Goal: Task Accomplishment & Management: Use online tool/utility

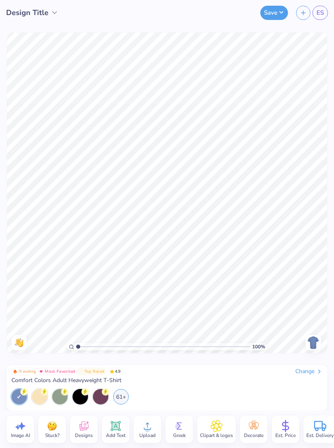
click at [305, 15] on icon "button" at bounding box center [302, 12] width 7 height 7
click at [314, 340] on img at bounding box center [312, 342] width 13 height 13
click at [316, 369] on icon at bounding box center [319, 371] width 7 height 7
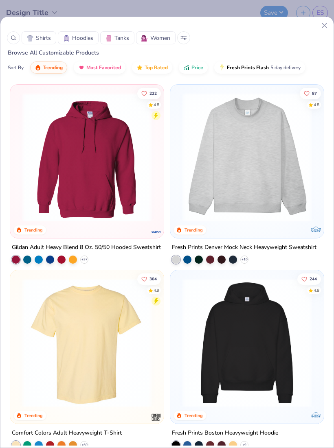
click at [44, 37] on span "Shirts" at bounding box center [43, 38] width 15 height 9
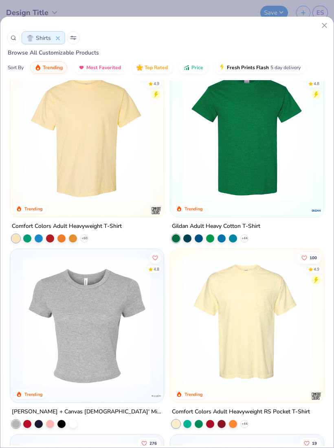
scroll to position [20, 0]
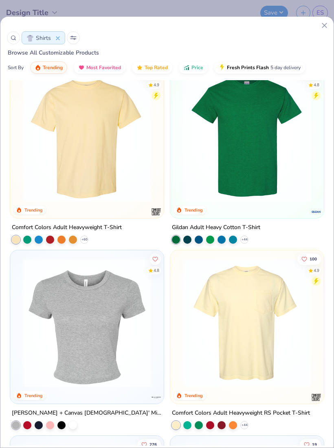
click at [74, 100] on img at bounding box center [86, 137] width 137 height 129
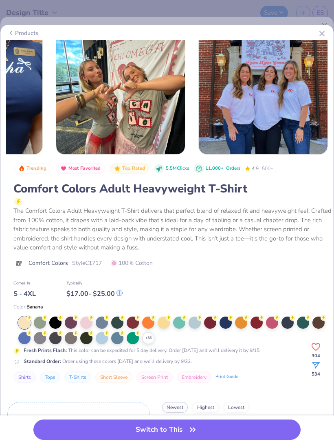
scroll to position [0, 703]
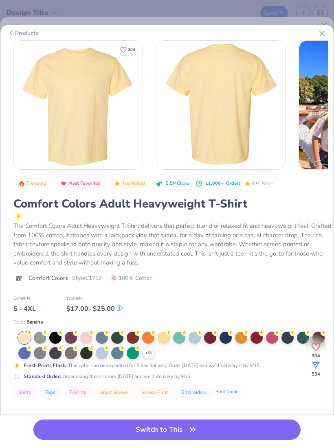
click at [61, 344] on div at bounding box center [55, 338] width 12 height 12
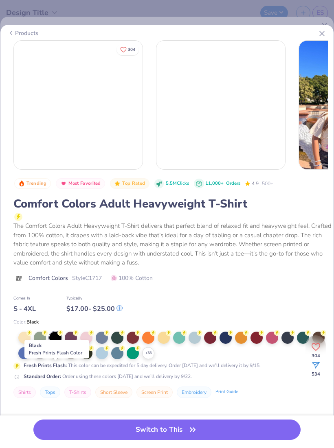
click at [59, 344] on div at bounding box center [55, 338] width 12 height 12
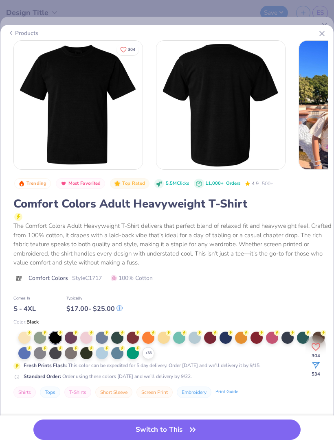
click at [89, 359] on div at bounding box center [86, 353] width 12 height 12
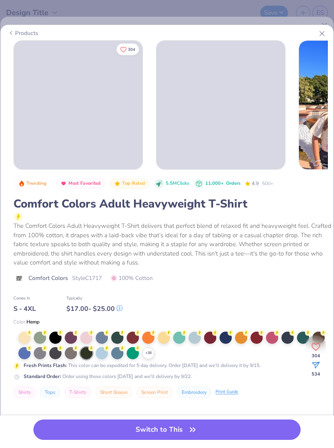
click at [96, 438] on button "Switch to This" at bounding box center [166, 429] width 267 height 20
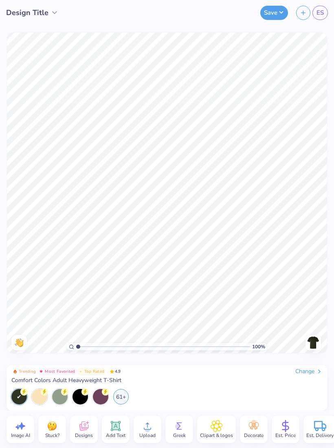
click at [314, 345] on img at bounding box center [312, 342] width 13 height 13
click at [146, 424] on icon at bounding box center [147, 426] width 12 height 12
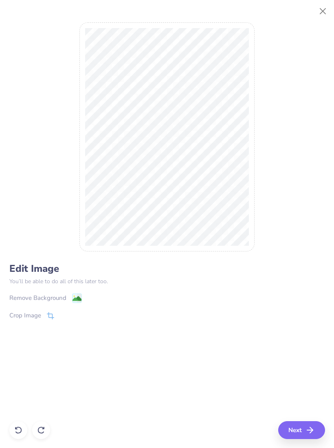
click at [79, 298] on image at bounding box center [76, 298] width 9 height 9
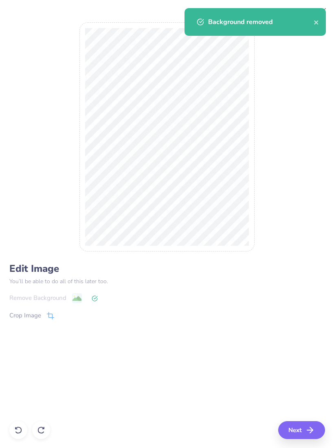
click at [79, 304] on div "Remove Background Crop Image" at bounding box center [166, 317] width 315 height 48
click at [97, 300] on icon at bounding box center [95, 298] width 6 height 6
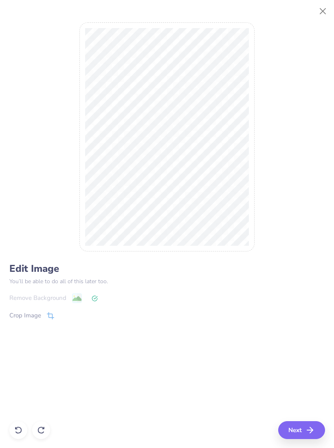
click at [16, 433] on icon at bounding box center [18, 430] width 8 height 8
click at [298, 437] on button "Next" at bounding box center [301, 430] width 47 height 18
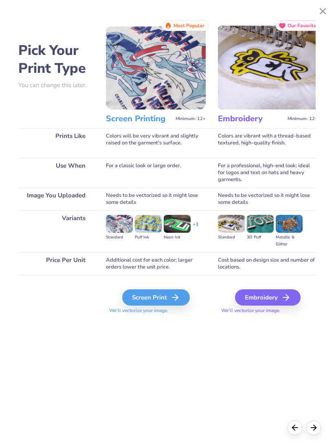
scroll to position [0, 1]
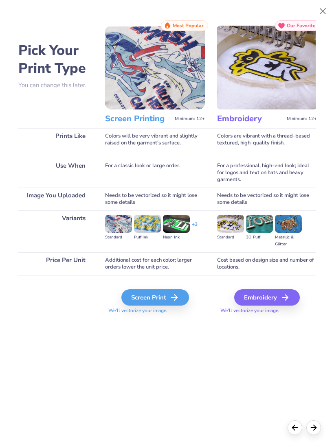
click at [179, 302] on icon at bounding box center [174, 298] width 10 height 10
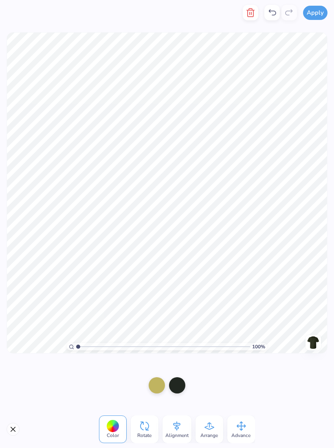
click at [157, 359] on div "100 % Need help? Chat with us. Back" at bounding box center [167, 192] width 334 height 335
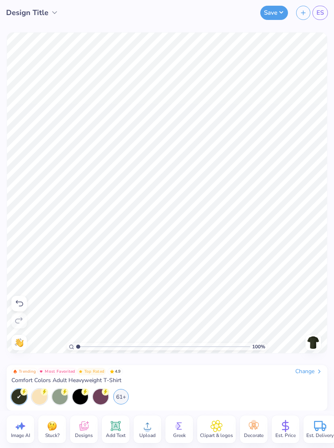
click at [84, 396] on div at bounding box center [79, 396] width 15 height 15
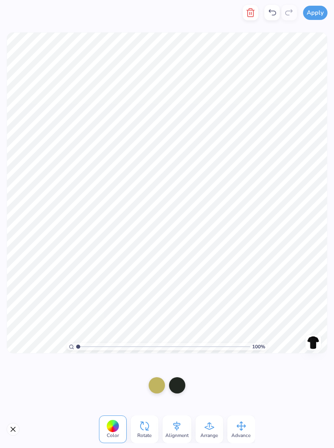
click at [118, 424] on div at bounding box center [112, 426] width 13 height 13
click at [180, 385] on div at bounding box center [177, 385] width 16 height 16
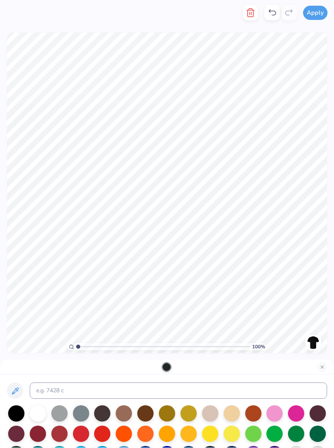
click at [17, 391] on icon at bounding box center [15, 391] width 10 height 10
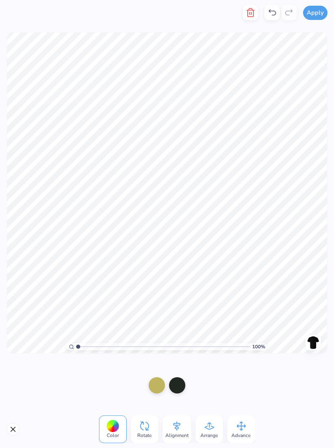
click at [239, 368] on div at bounding box center [167, 385] width 334 height 50
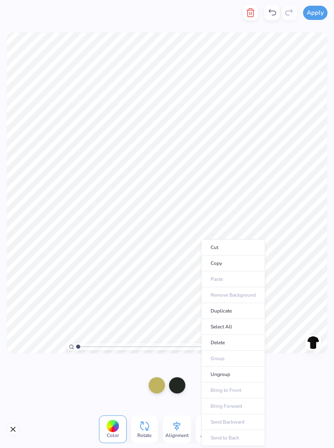
click at [247, 248] on li "Cut" at bounding box center [233, 247] width 64 height 16
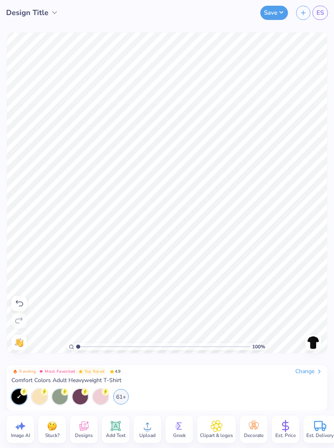
click at [144, 430] on icon at bounding box center [147, 426] width 12 height 12
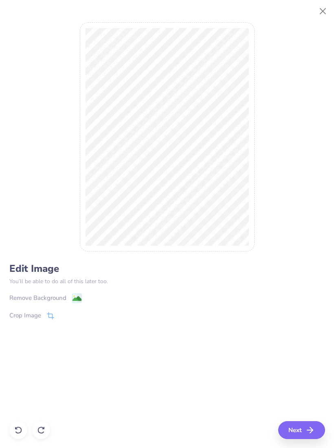
click at [78, 297] on image at bounding box center [76, 298] width 9 height 9
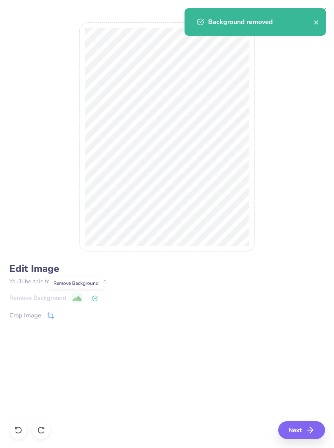
click at [318, 428] on button "Next" at bounding box center [301, 430] width 47 height 18
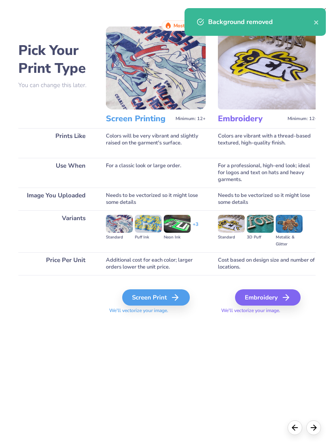
click at [170, 295] on div "Screen Print" at bounding box center [156, 297] width 68 height 16
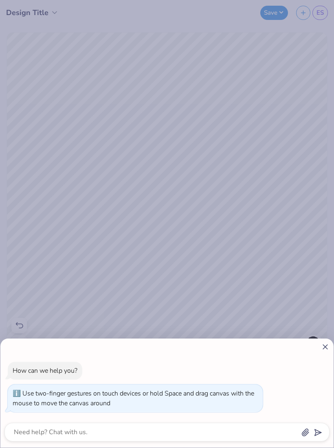
type input "1.54465311342992"
click at [321, 346] on icon at bounding box center [325, 347] width 9 height 9
type textarea "x"
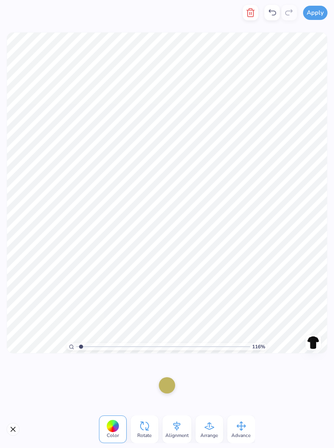
click at [185, 430] on div "Alignment" at bounding box center [176, 429] width 29 height 28
click at [178, 429] on icon at bounding box center [176, 426] width 7 height 9
click at [151, 428] on div "Rotate" at bounding box center [144, 429] width 28 height 28
click at [216, 426] on div "Arrange" at bounding box center [209, 429] width 28 height 28
click at [243, 431] on icon at bounding box center [241, 426] width 12 height 12
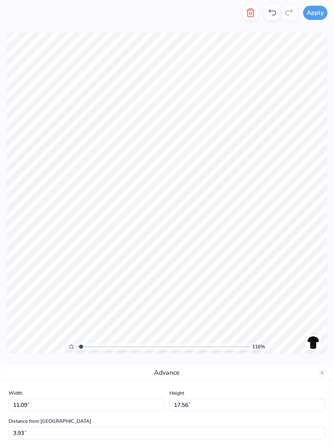
click at [323, 373] on button "Close" at bounding box center [322, 373] width 10 height 10
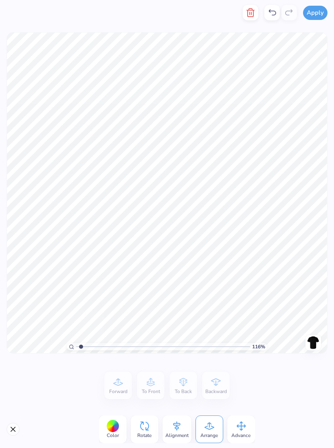
click at [114, 424] on div at bounding box center [112, 426] width 13 height 13
click at [17, 429] on button "Close" at bounding box center [13, 429] width 13 height 13
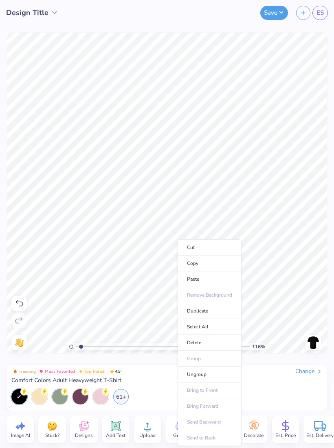
click at [179, 259] on li "Copy" at bounding box center [209, 264] width 64 height 16
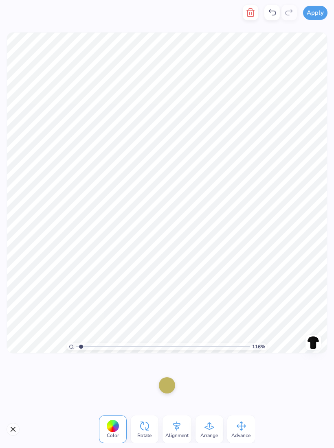
click at [15, 427] on button "Close" at bounding box center [13, 429] width 13 height 13
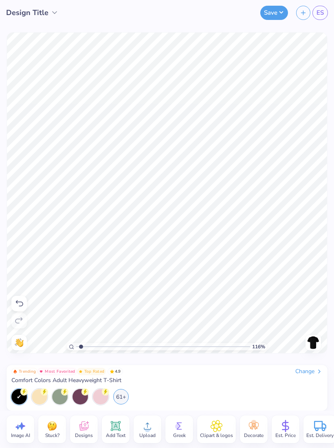
click at [18, 427] on icon at bounding box center [17, 427] width 4 height 5
type input "1.15902443784561"
select select "4"
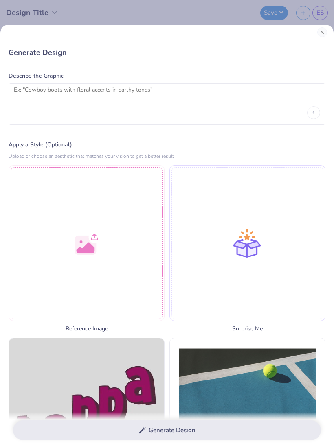
scroll to position [0, 0]
click at [323, 33] on button "Close" at bounding box center [322, 32] width 10 height 10
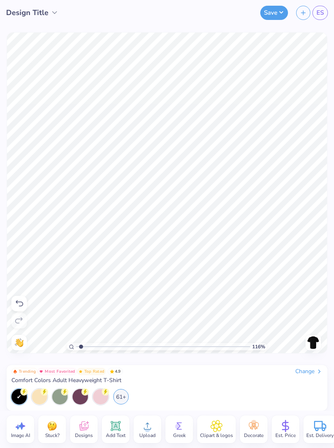
click at [17, 302] on icon at bounding box center [19, 303] width 7 height 6
click at [13, 190] on div "116 % Need help? Chat with us. Back" at bounding box center [167, 192] width 334 height 335
click at [21, 299] on icon at bounding box center [19, 304] width 10 height 10
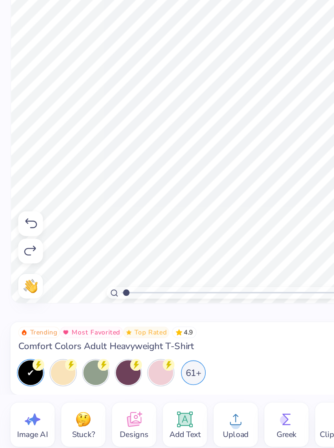
type input "1"
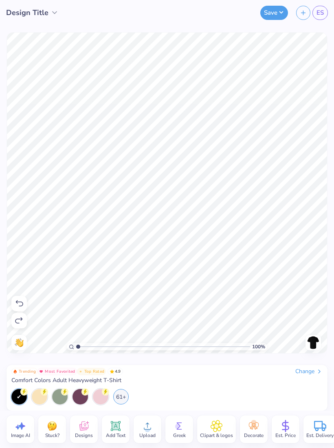
click at [19, 302] on icon at bounding box center [19, 304] width 10 height 10
click at [16, 301] on icon at bounding box center [19, 304] width 10 height 10
click at [20, 304] on icon at bounding box center [19, 304] width 10 height 10
click at [21, 304] on icon at bounding box center [19, 304] width 10 height 10
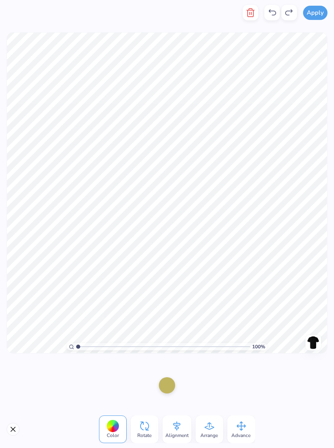
click at [15, 432] on button "Close" at bounding box center [13, 429] width 13 height 13
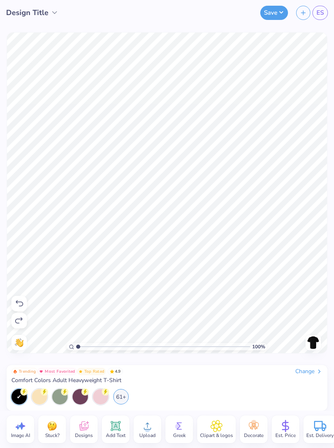
click at [17, 305] on icon at bounding box center [19, 304] width 10 height 10
click at [20, 305] on icon at bounding box center [19, 304] width 10 height 10
click at [20, 321] on icon at bounding box center [19, 321] width 10 height 10
click at [151, 431] on icon at bounding box center [147, 426] width 12 height 12
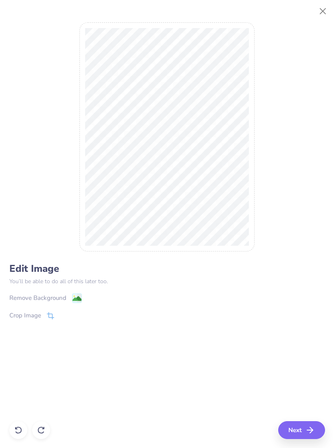
click at [79, 302] on image at bounding box center [76, 298] width 9 height 9
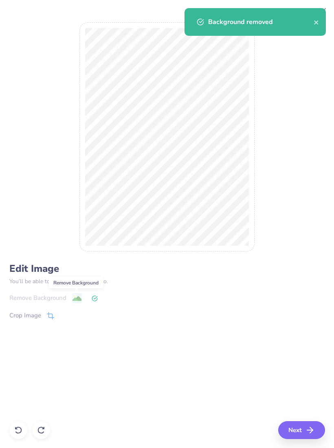
click at [49, 319] on icon at bounding box center [50, 315] width 7 height 7
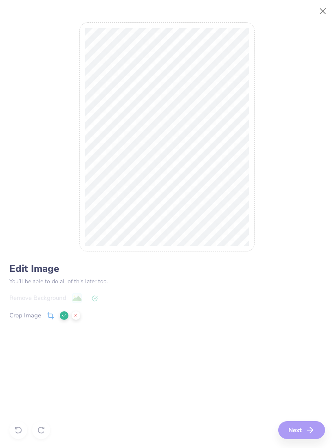
click at [66, 316] on button at bounding box center [64, 315] width 9 height 9
click at [53, 315] on icon at bounding box center [50, 315] width 7 height 7
click at [54, 313] on icon at bounding box center [50, 315] width 7 height 7
click at [55, 314] on div "Crop Image" at bounding box center [44, 315] width 71 height 10
click at [66, 316] on icon at bounding box center [63, 315] width 5 height 5
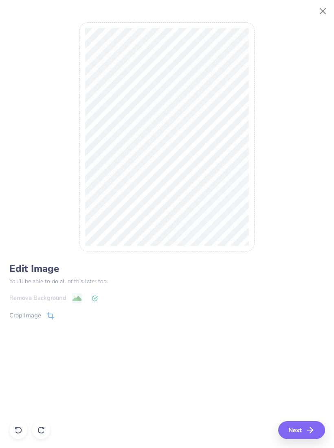
click at [51, 316] on icon at bounding box center [50, 315] width 7 height 7
click at [65, 313] on icon at bounding box center [63, 315] width 5 height 5
click at [312, 430] on polyline "button" at bounding box center [311, 430] width 3 height 6
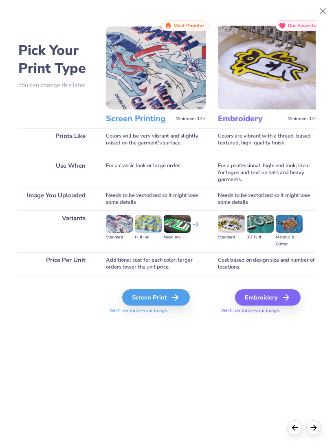
click at [171, 295] on div "Screen Print" at bounding box center [156, 297] width 68 height 16
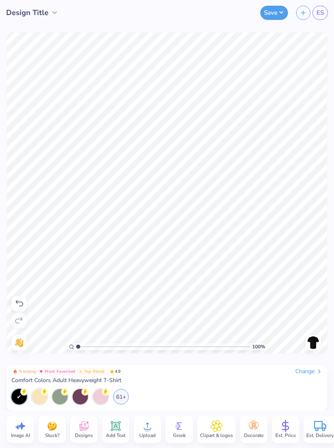
click at [85, 425] on icon at bounding box center [84, 426] width 12 height 12
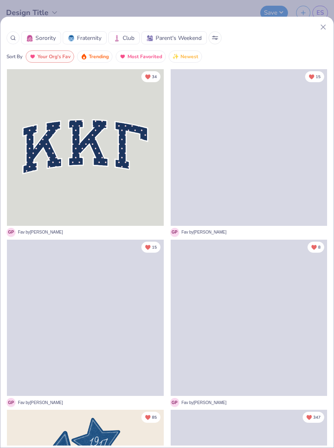
click at [323, 23] on icon at bounding box center [323, 27] width 9 height 9
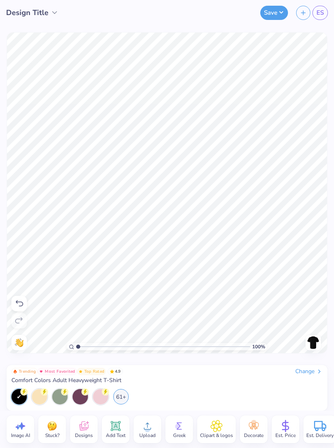
click at [318, 28] on div "100 % Need help? Chat with us. Back" at bounding box center [167, 192] width 334 height 335
click at [47, 426] on img at bounding box center [52, 426] width 12 height 12
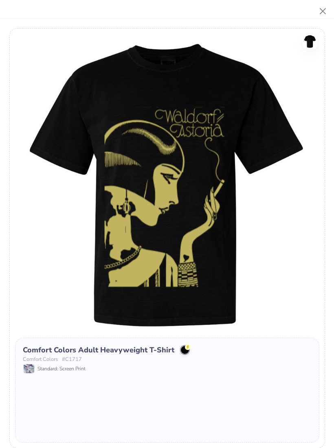
scroll to position [0, 0]
click at [321, 10] on button "Close" at bounding box center [322, 11] width 15 height 15
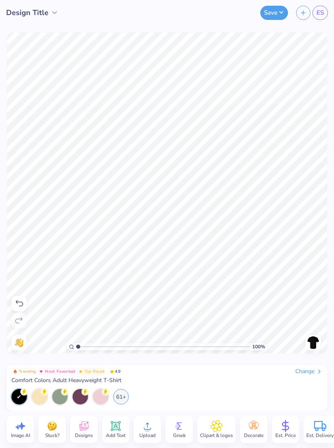
scroll to position [0, 0]
click at [75, 433] on span "Designs" at bounding box center [84, 435] width 18 height 7
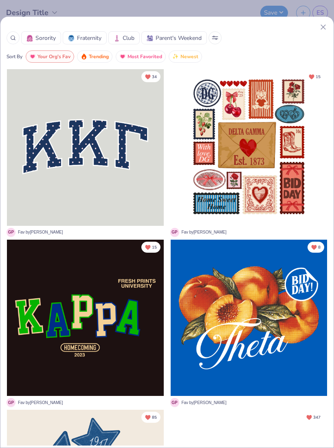
click at [321, 27] on icon at bounding box center [323, 27] width 9 height 9
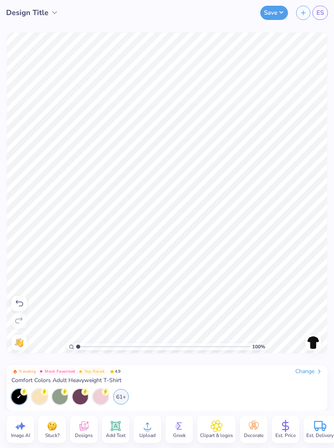
click at [85, 433] on span "Designs" at bounding box center [84, 435] width 18 height 7
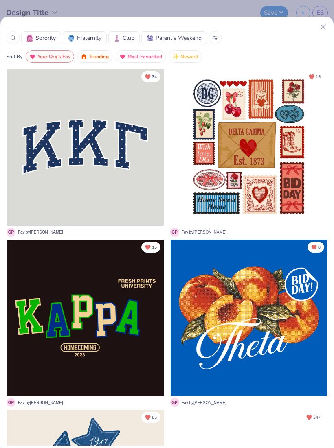
click at [17, 41] on div at bounding box center [13, 37] width 13 height 13
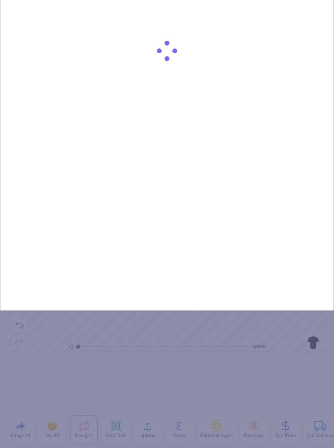
type input "10"
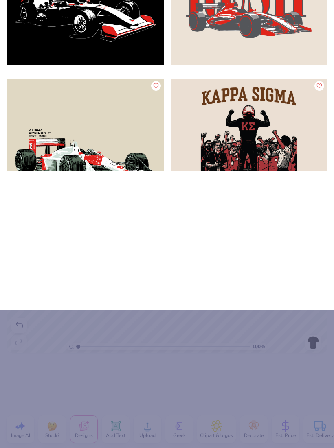
type input "102"
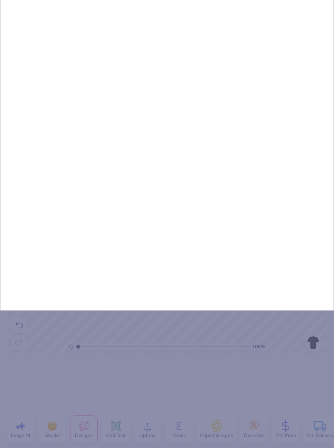
type input "10"
type input "1"
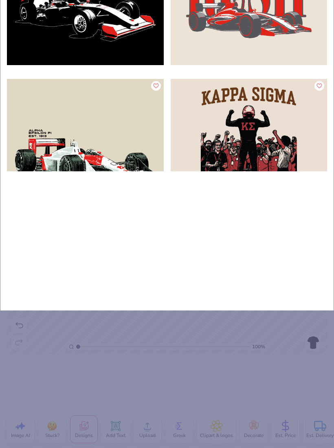
type input "19"
type input "192"
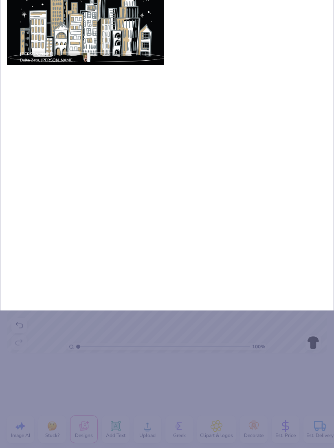
type input "1920"
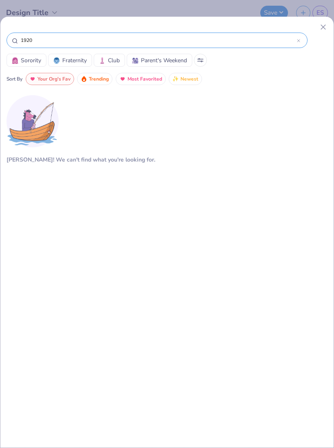
click at [296, 43] on input "1920" at bounding box center [158, 40] width 277 height 8
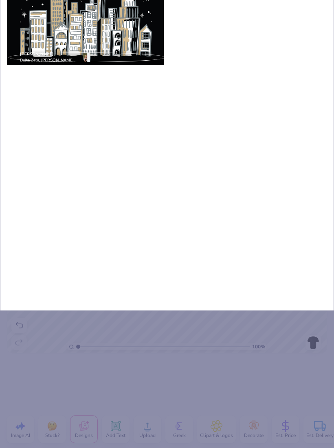
type input "192"
type input "19"
type input "1"
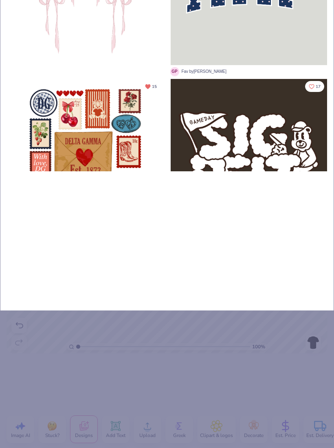
type input "Ga"
type input "Gat"
type input "Gats"
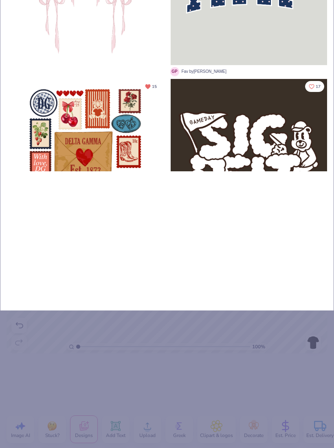
type input "Gats"
type input "Gatsb"
type input "Gatsby"
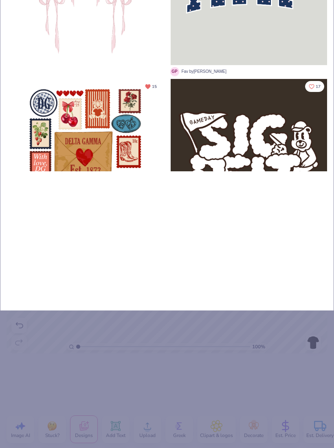
type input "Gays by"
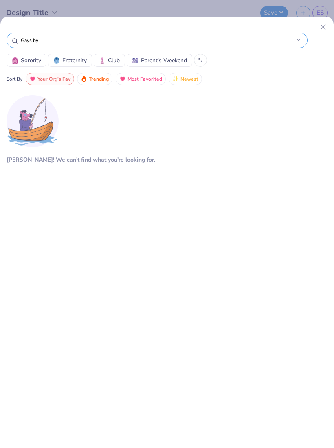
click at [294, 44] on input "Gays by" at bounding box center [158, 40] width 277 height 8
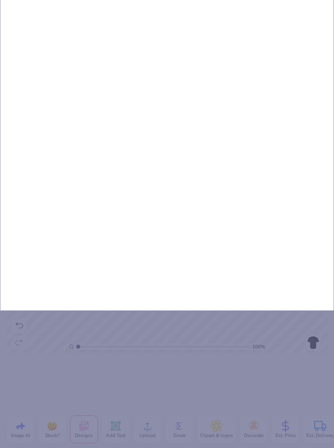
type input "Gays byg"
type input "Gays byga"
type input "Gays bygat"
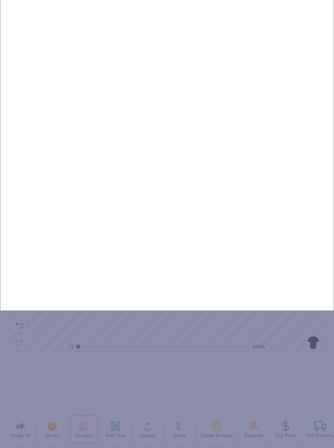
type input "Gays bygat"
type input "Gays bygats"
type input "Gays bygatsb"
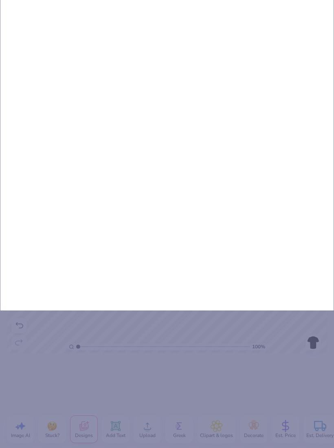
type input "Gays bygatsby"
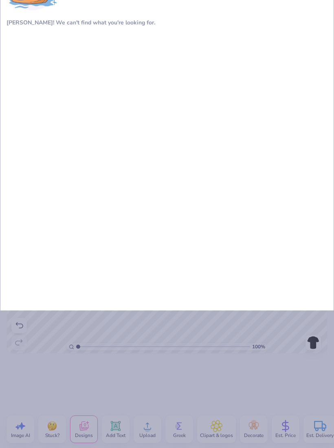
type input "G"
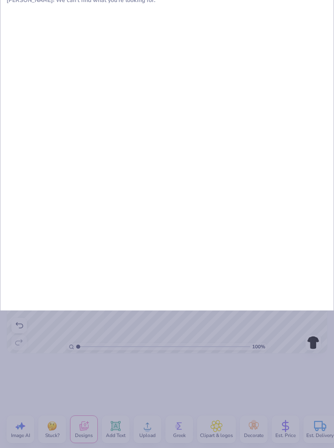
click at [317, 347] on div "Sorority Fraternity Club Parent's Weekend Sort By Your Org's Fav Trending Most …" at bounding box center [167, 224] width 334 height 448
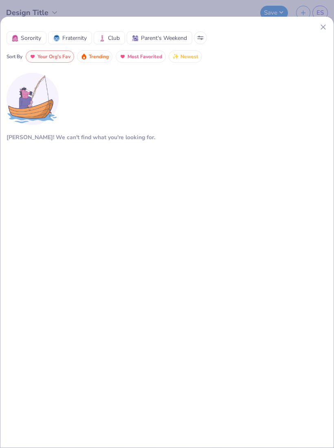
click at [317, 346] on div "[PERSON_NAME]! We can't find what you're looking for." at bounding box center [167, 226] width 321 height 314
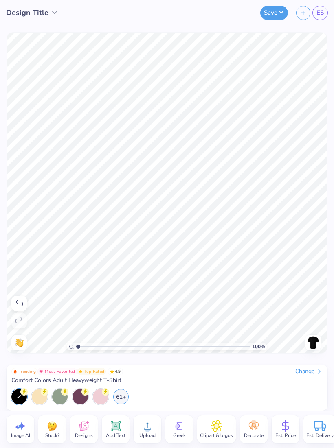
click at [81, 426] on icon at bounding box center [84, 427] width 8 height 7
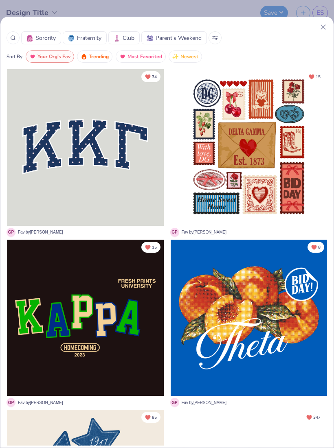
click at [13, 40] on icon at bounding box center [13, 38] width 6 height 6
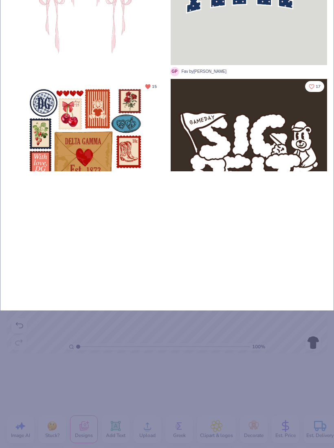
type input "19"
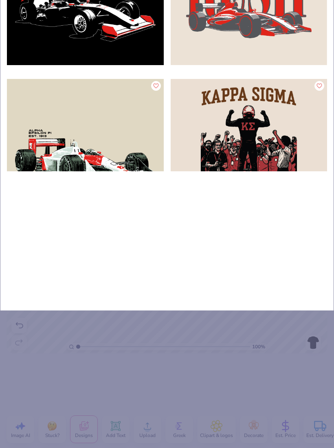
type input "192"
type input "1920"
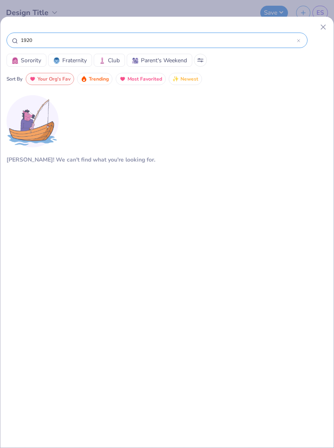
click at [61, 82] on span "Your Org's Fav" at bounding box center [53, 78] width 33 height 9
click at [107, 83] on span "Trending" at bounding box center [99, 78] width 20 height 9
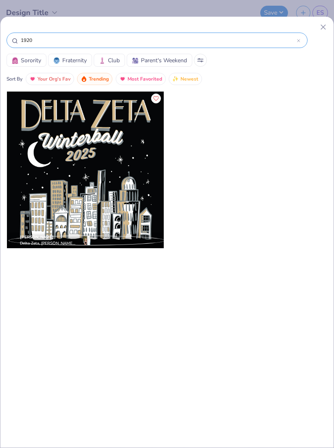
click at [186, 85] on button "Newest" at bounding box center [184, 79] width 33 height 12
click at [149, 83] on span "Most Favorited" at bounding box center [144, 78] width 35 height 9
click at [297, 42] on icon at bounding box center [298, 40] width 3 height 3
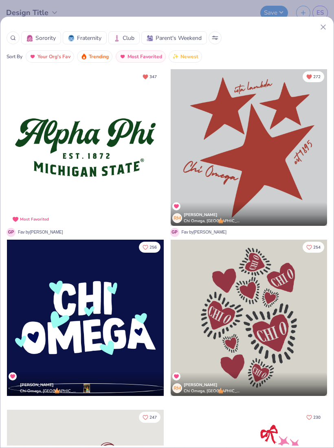
click at [19, 38] on div at bounding box center [13, 37] width 13 height 13
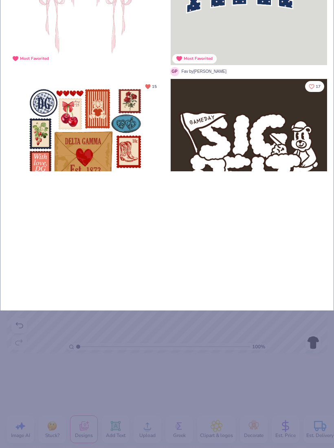
type input "Ga"
type input "Gat"
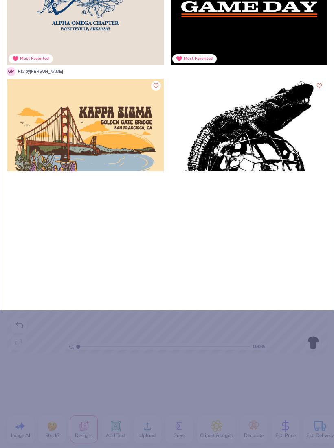
type input "Gats"
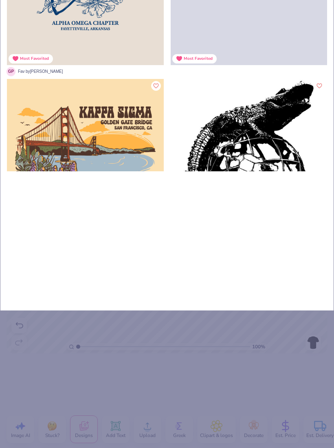
type input "Gatsb"
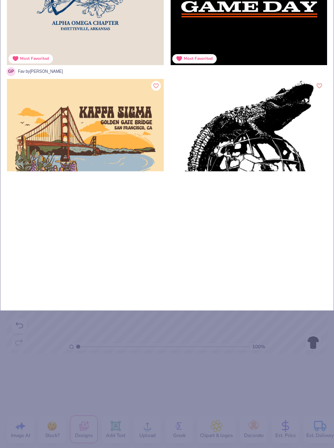
type input "Gatsby"
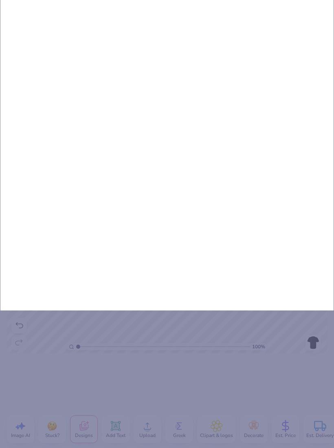
type input "Gatsby"
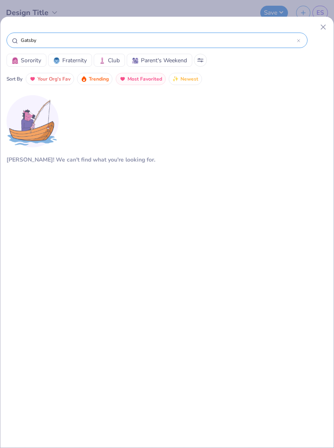
click at [147, 80] on span "Most Favorited" at bounding box center [144, 78] width 35 height 9
click at [105, 81] on span "Trending" at bounding box center [99, 78] width 20 height 9
click at [192, 82] on span "Newest" at bounding box center [189, 78] width 18 height 9
click at [297, 40] on icon at bounding box center [298, 40] width 2 height 2
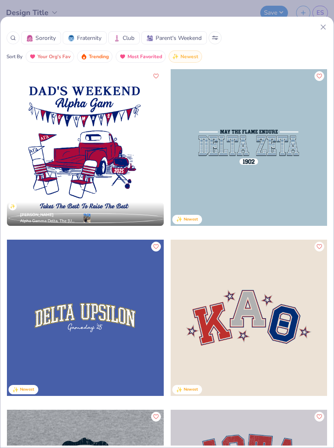
click at [16, 39] on div at bounding box center [13, 37] width 13 height 13
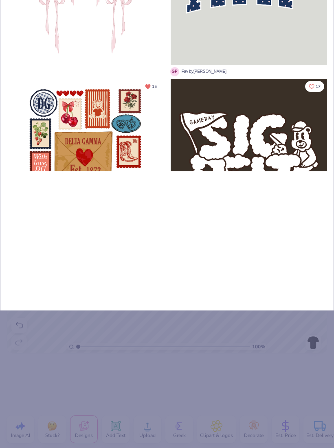
type input "Ro"
type input "Roa"
type input "Roar"
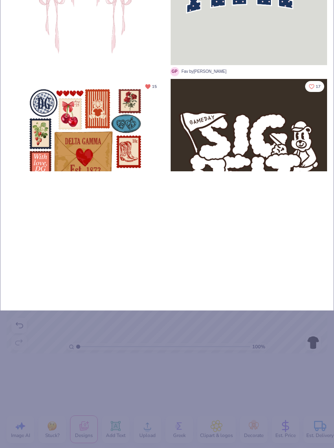
type input "Roar"
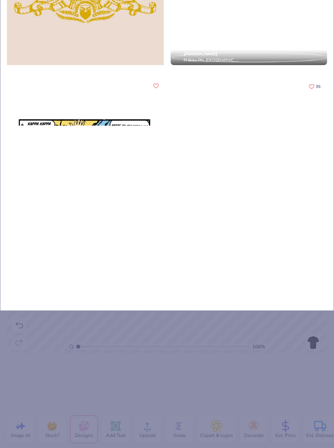
type input "Roari"
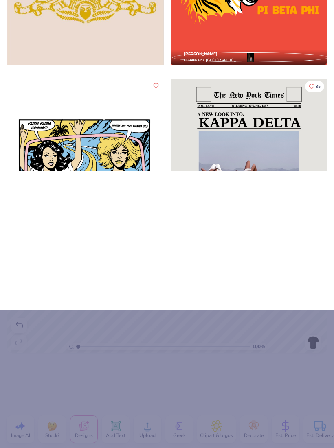
type input "Roari"
type input "Roarin"
type input "Roaring"
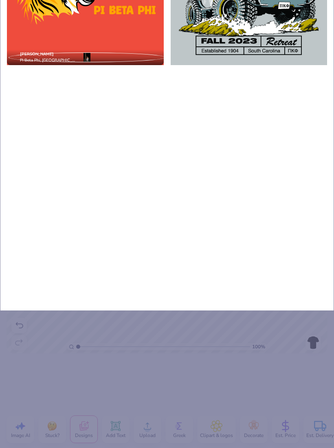
type input "Roaring"
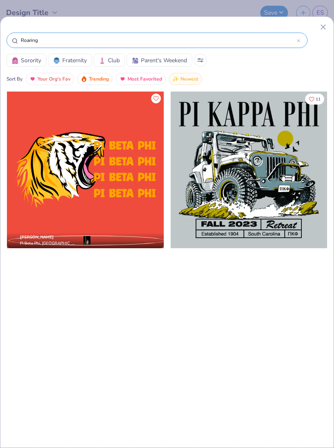
click at [306, 41] on div "Roaring" at bounding box center [157, 40] width 301 height 15
click at [299, 42] on icon at bounding box center [298, 40] width 3 height 3
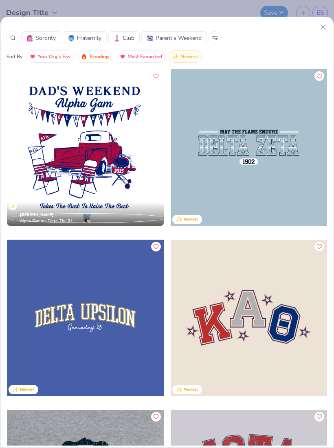
click at [12, 43] on div at bounding box center [13, 37] width 13 height 13
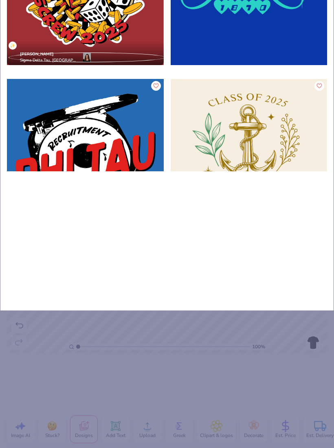
type input "20s"
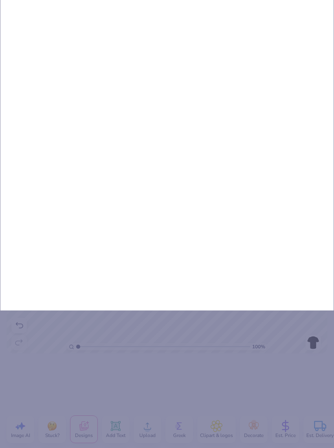
type input "20s"
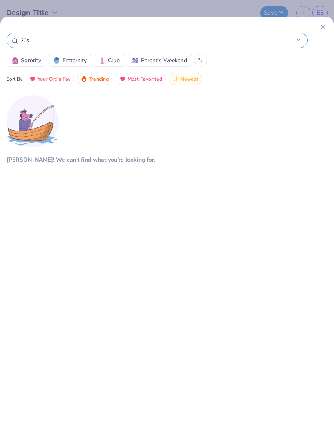
click at [97, 80] on span "Trending" at bounding box center [99, 78] width 20 height 9
click at [144, 80] on span "Most Favorited" at bounding box center [144, 78] width 35 height 9
click at [93, 82] on span "Trending" at bounding box center [99, 78] width 20 height 9
click at [57, 80] on span "Your Org's Fav" at bounding box center [53, 78] width 33 height 9
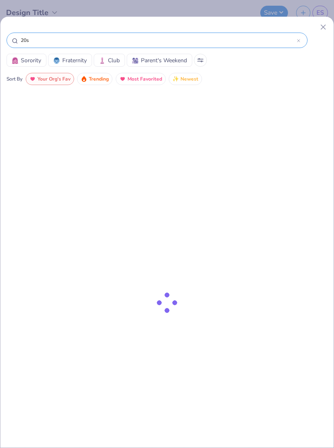
click at [58, 81] on span "Your Org's Fav" at bounding box center [53, 78] width 33 height 9
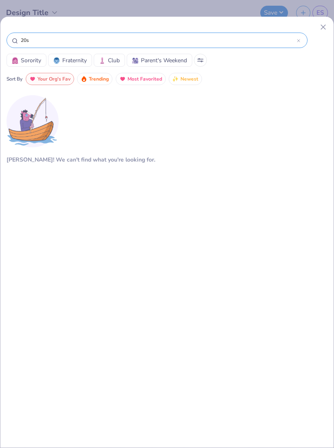
click at [118, 80] on button "Most Favorited" at bounding box center [141, 79] width 50 height 12
click at [149, 83] on span "Most Favorited" at bounding box center [144, 78] width 35 height 9
click at [233, 101] on div "[PERSON_NAME]! We can't find what you're looking for." at bounding box center [167, 248] width 321 height 314
click at [100, 79] on span "Trending" at bounding box center [99, 78] width 20 height 9
click at [296, 44] on input "20s" at bounding box center [158, 40] width 277 height 8
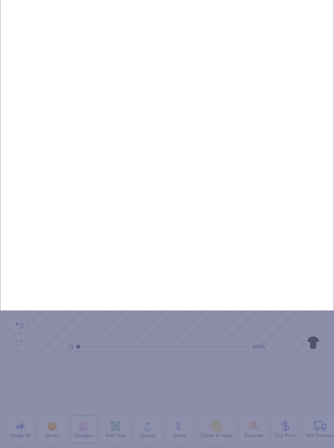
type input "20s1"
type input "20s19"
type input "20s192"
type input "20s1920"
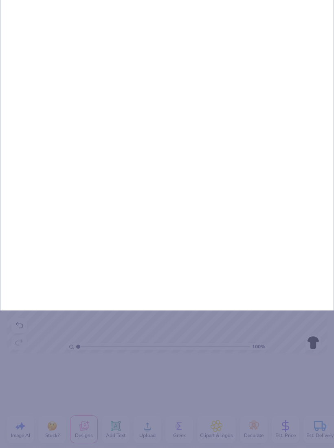
type input "20s192"
type input "20s19"
type input "20s1"
type input "20s"
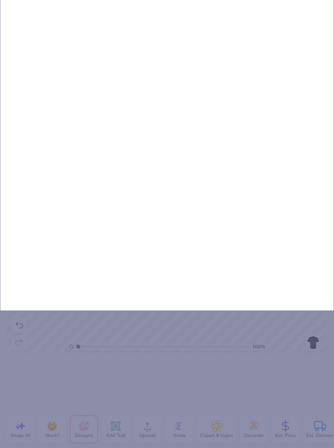
type input "20s"
type input "20"
type input "2"
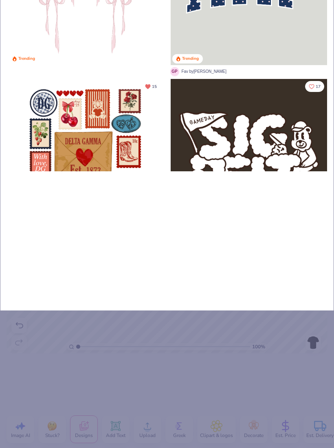
type input "19"
type input "192"
type input "1920"
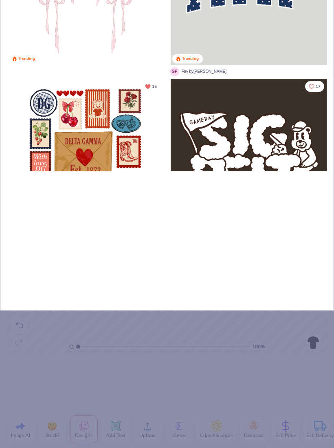
type input "1920"
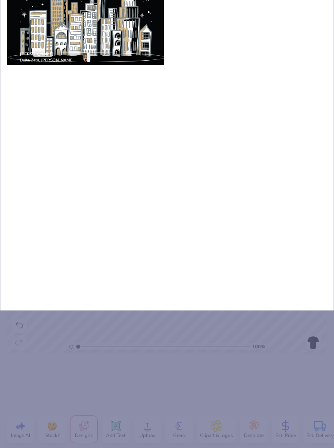
type input "1920"
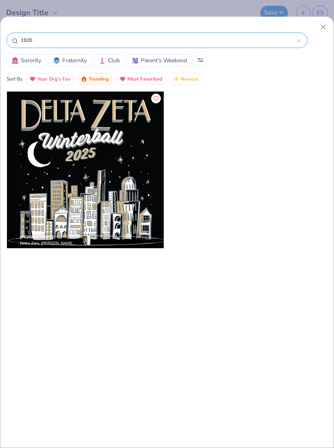
click at [181, 74] on button "Newest" at bounding box center [184, 79] width 33 height 12
click at [192, 84] on span "Newest" at bounding box center [189, 78] width 18 height 9
click at [155, 82] on span "Most Favorited" at bounding box center [144, 78] width 35 height 9
click at [158, 84] on span "Most Favorited" at bounding box center [144, 78] width 35 height 9
click at [210, 99] on div at bounding box center [248, 176] width 157 height 170
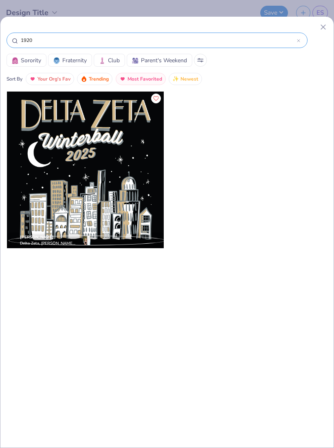
click at [317, 31] on div "1920" at bounding box center [167, 42] width 321 height 22
click at [319, 27] on icon at bounding box center [323, 27] width 9 height 9
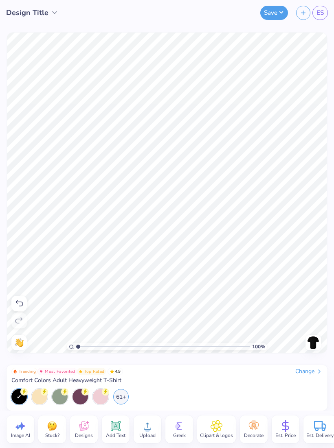
click at [184, 423] on icon at bounding box center [179, 426] width 12 height 12
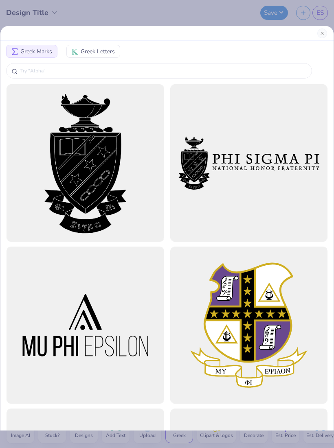
click at [318, 35] on button "Close" at bounding box center [322, 33] width 10 height 10
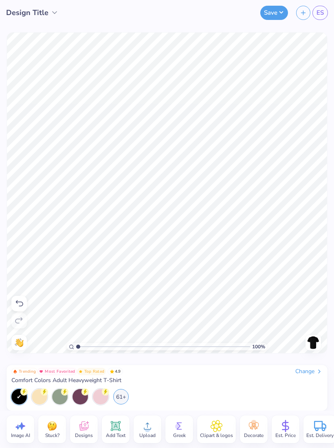
click at [256, 426] on icon at bounding box center [253, 426] width 12 height 12
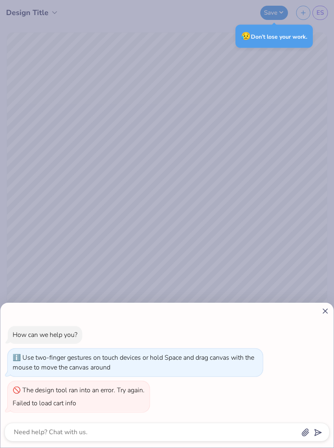
click at [310, 277] on div "How can we help you? Use two-finger gestures on touch devices or hold Space and…" at bounding box center [167, 224] width 334 height 448
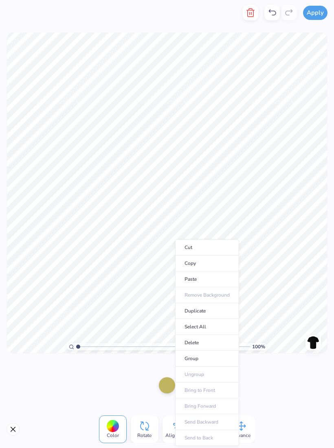
click at [202, 244] on li "Cut" at bounding box center [207, 247] width 64 height 16
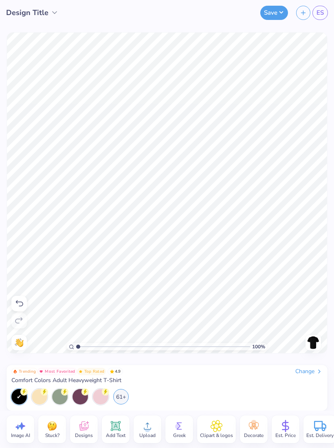
click at [149, 425] on icon at bounding box center [147, 426] width 12 height 12
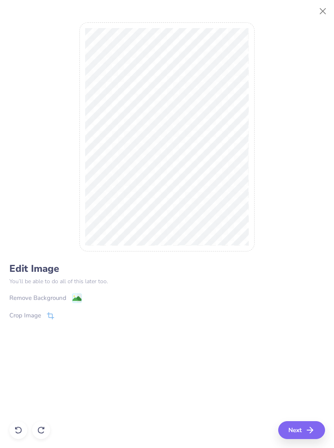
click at [79, 299] on image at bounding box center [76, 298] width 9 height 9
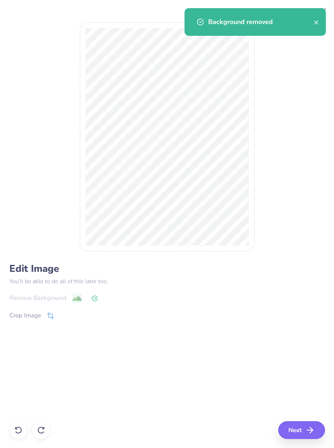
click at [297, 433] on button "Next" at bounding box center [301, 430] width 47 height 18
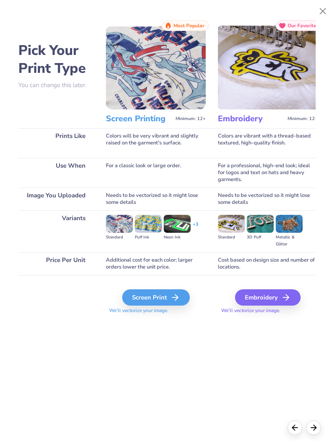
click at [168, 297] on div "Screen Print" at bounding box center [156, 297] width 68 height 16
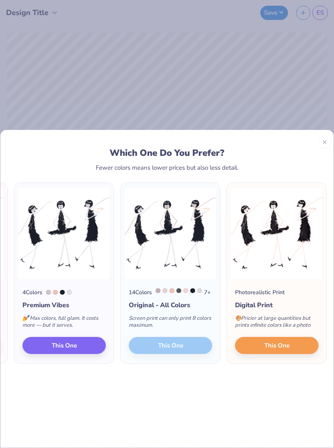
scroll to position [0, 206]
click at [175, 343] on div "14 Colors 7 + Original - All Colors Screen print can only print 8 colors maximu…" at bounding box center [169, 322] width 99 height 84
click at [152, 249] on img at bounding box center [170, 233] width 93 height 93
click at [161, 345] on div "14 Colors 7 + Original - All Colors Screen print can only print 8 colors maximu…" at bounding box center [169, 322] width 99 height 84
click at [165, 339] on div "14 Colors 7 + Original - All Colors Screen print can only print 8 colors maximu…" at bounding box center [169, 322] width 99 height 84
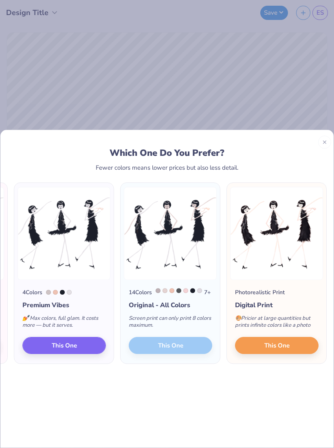
click at [174, 338] on div "14 Colors 7 + Original - All Colors Screen print can only print 8 colors maximu…" at bounding box center [169, 322] width 99 height 84
click at [188, 350] on div "14 Colors 7 + Original - All Colors Screen print can only print 8 colors maximu…" at bounding box center [169, 322] width 99 height 84
click at [188, 349] on div "14 Colors 7 + Original - All Colors Screen print can only print 8 colors maximu…" at bounding box center [169, 322] width 99 height 84
click at [181, 345] on div "14 Colors 7 + Original - All Colors Screen print can only print 8 colors maximu…" at bounding box center [169, 322] width 99 height 84
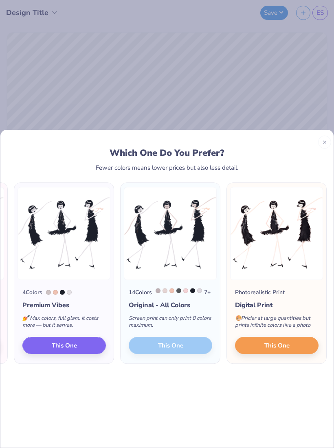
click at [173, 345] on div "14 Colors 7 + Original - All Colors Screen print can only print 8 colors maximu…" at bounding box center [169, 322] width 99 height 84
click at [274, 344] on span "This One" at bounding box center [276, 345] width 25 height 9
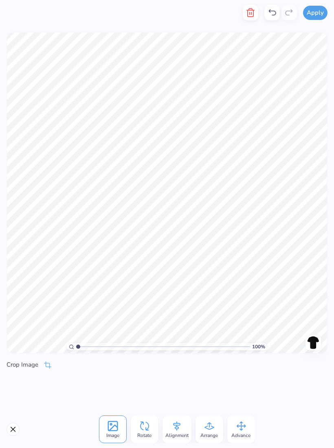
click at [15, 430] on button "Close" at bounding box center [13, 429] width 13 height 13
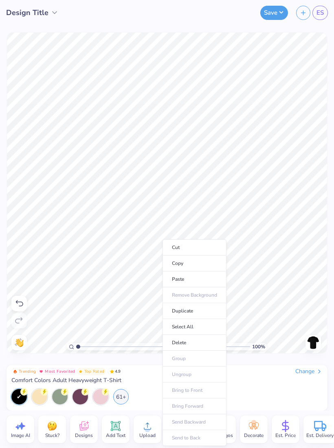
click at [199, 267] on li "Copy" at bounding box center [194, 264] width 64 height 16
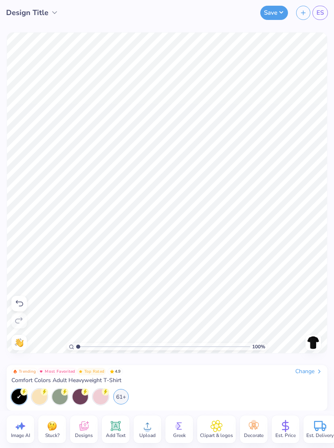
click at [153, 417] on div "Upload" at bounding box center [147, 429] width 28 height 28
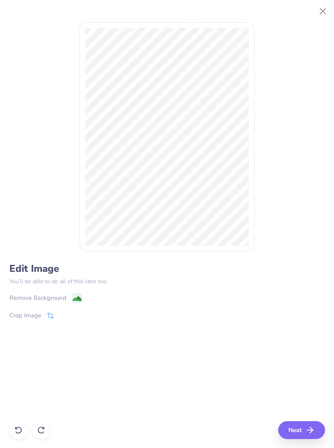
click at [307, 428] on icon "button" at bounding box center [310, 430] width 10 height 10
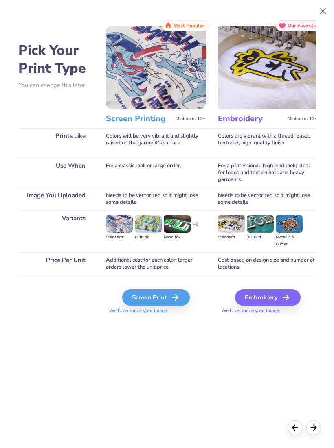
click at [169, 298] on div "Screen Print" at bounding box center [156, 297] width 68 height 16
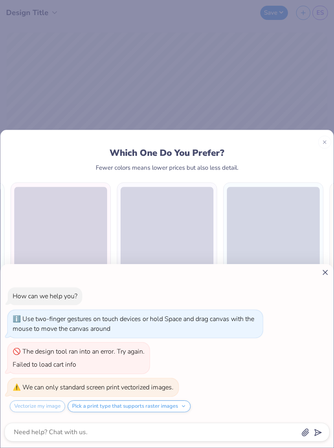
click at [176, 405] on button "Pick a print type that supports raster images" at bounding box center [129, 406] width 123 height 12
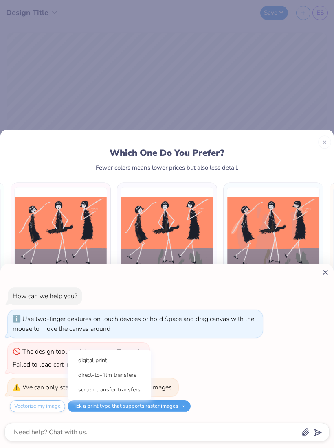
click at [246, 382] on div "How can we help you? Use two-finger gestures on touch devices or hold Space and…" at bounding box center [166, 350] width 325 height 138
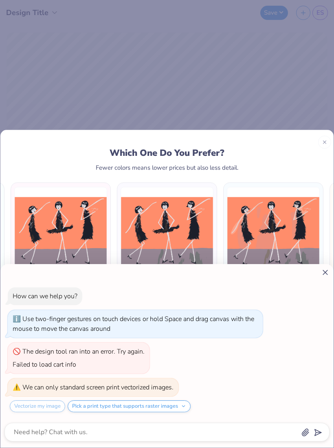
click at [326, 272] on icon at bounding box center [325, 272] width 9 height 9
type textarea "x"
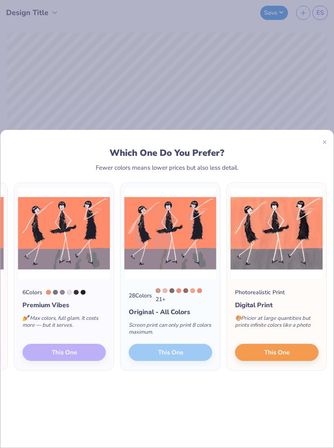
click at [279, 347] on span "This One" at bounding box center [276, 351] width 25 height 9
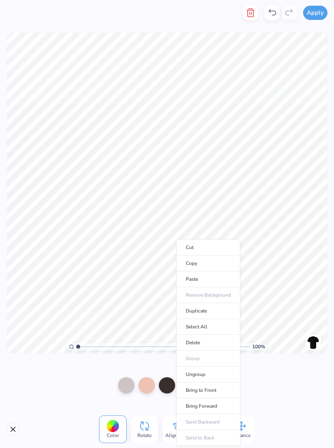
click at [207, 340] on li "Delete" at bounding box center [208, 343] width 64 height 16
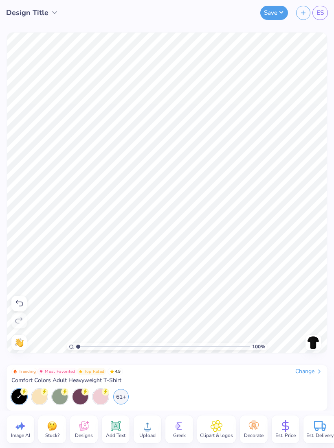
click at [121, 394] on div "61+" at bounding box center [120, 396] width 15 height 15
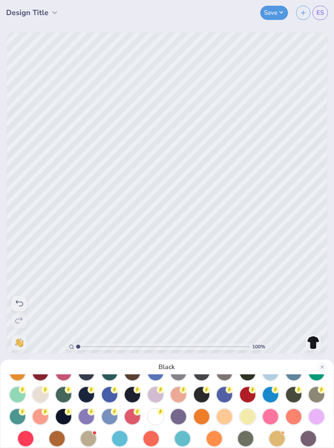
scroll to position [46, 0]
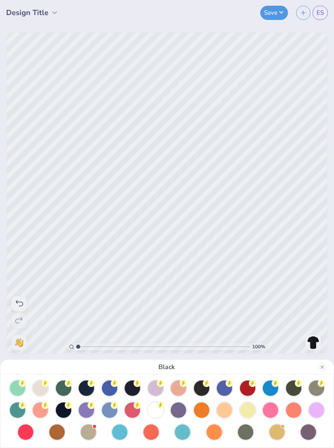
click at [294, 412] on div at bounding box center [293, 409] width 15 height 15
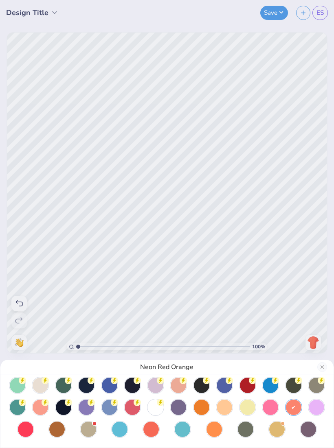
scroll to position [49, 0]
click at [246, 409] on div at bounding box center [247, 407] width 15 height 15
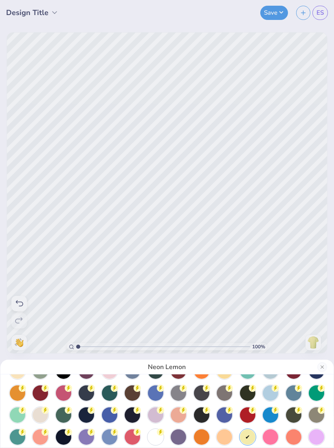
scroll to position [22, 0]
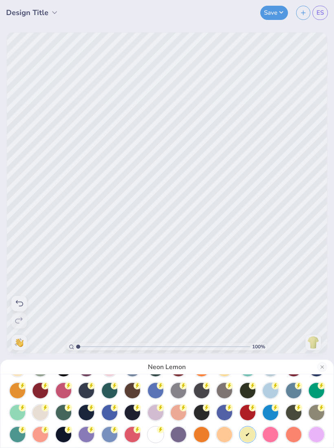
click at [179, 414] on div at bounding box center [177, 412] width 15 height 15
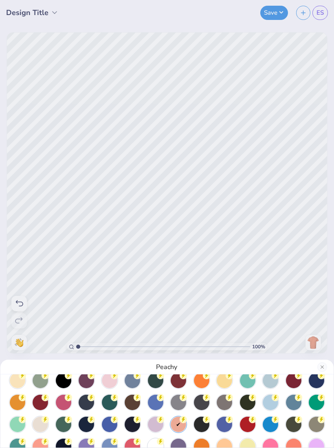
scroll to position [9, 0]
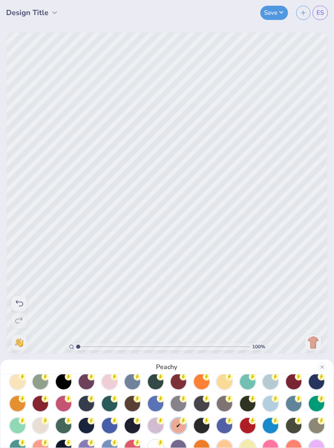
click at [157, 403] on div at bounding box center [155, 403] width 15 height 15
click at [114, 387] on div at bounding box center [109, 381] width 15 height 15
click at [226, 279] on div "Blossom" at bounding box center [167, 224] width 334 height 448
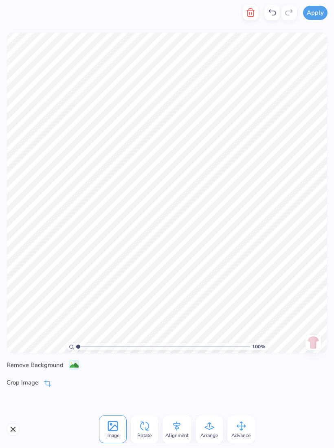
click at [13, 430] on button "Close" at bounding box center [13, 429] width 13 height 13
click at [242, 430] on icon at bounding box center [240, 426] width 9 height 9
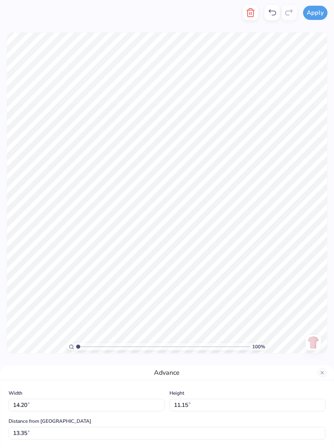
click at [319, 372] on button "Close" at bounding box center [322, 373] width 10 height 10
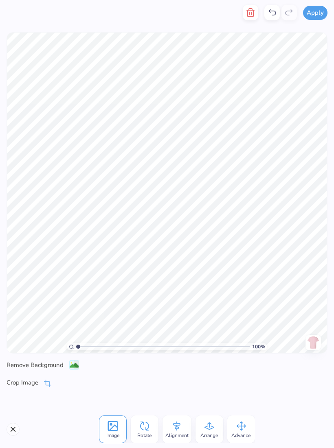
click at [110, 430] on rect at bounding box center [112, 426] width 9 height 9
click at [145, 428] on icon at bounding box center [144, 426] width 9 height 9
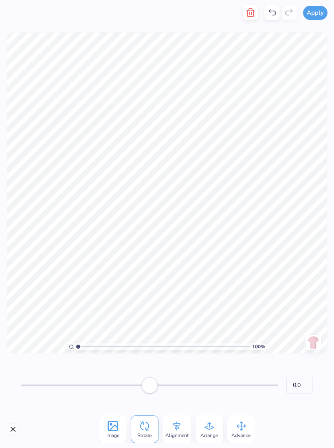
click at [178, 427] on icon at bounding box center [176, 426] width 7 height 9
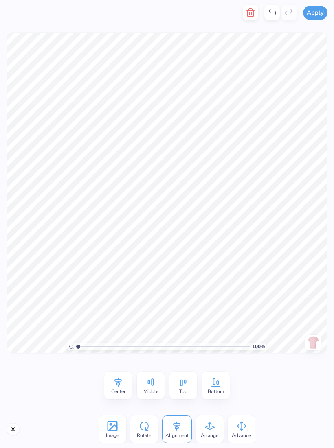
click at [208, 428] on icon at bounding box center [209, 426] width 12 height 12
click at [241, 426] on icon at bounding box center [240, 426] width 9 height 9
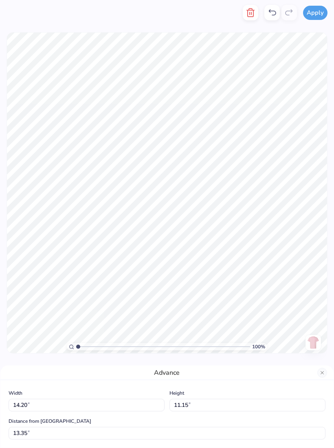
click at [321, 369] on button "Close" at bounding box center [322, 373] width 10 height 10
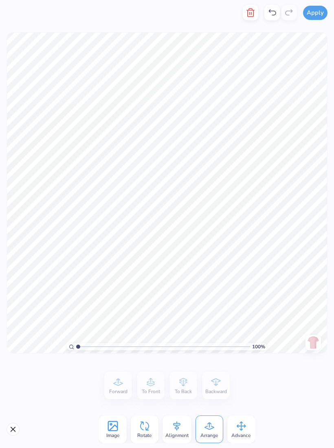
click at [119, 429] on div "Image" at bounding box center [113, 429] width 28 height 28
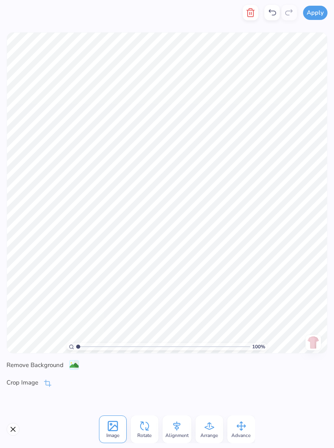
click at [72, 366] on image at bounding box center [74, 365] width 9 height 9
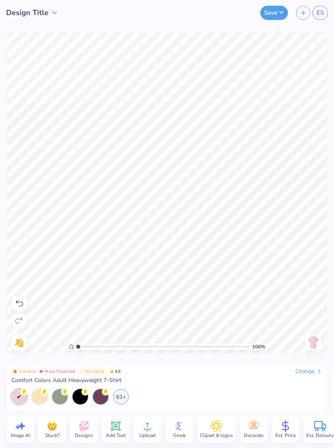
click at [309, 368] on div "Change" at bounding box center [308, 371] width 27 height 7
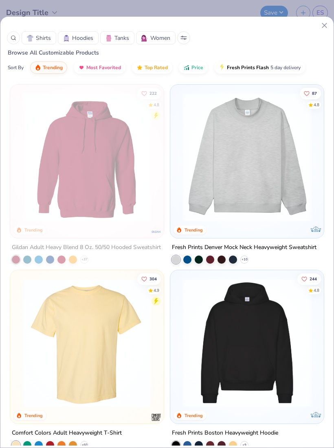
click at [44, 39] on span "Shirts" at bounding box center [43, 38] width 15 height 9
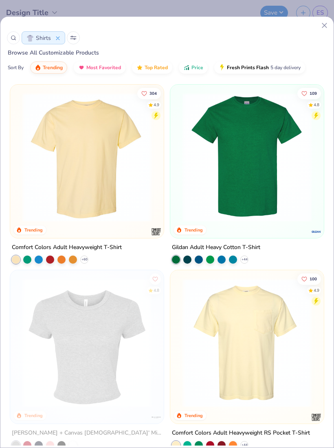
click at [190, 68] on button "Price" at bounding box center [193, 67] width 29 height 12
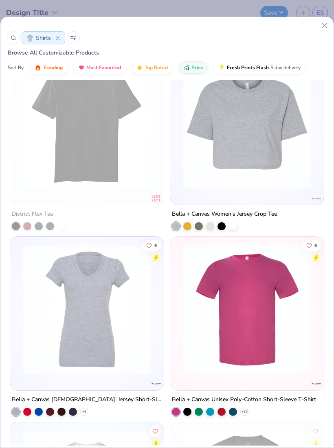
scroll to position [5793, 0]
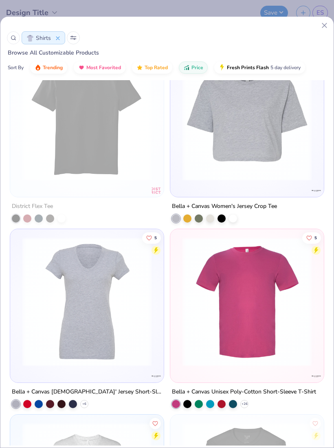
click at [283, 186] on div at bounding box center [246, 118] width 145 height 141
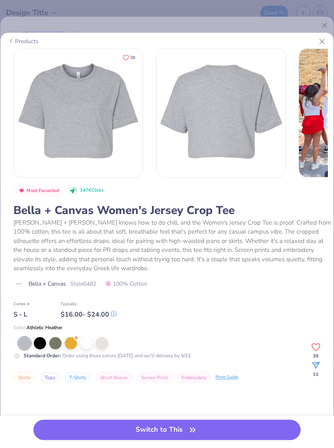
click at [73, 349] on div at bounding box center [71, 343] width 12 height 12
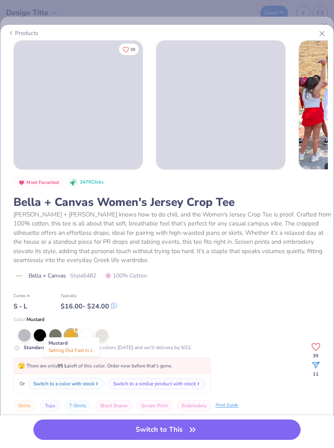
click at [92, 341] on div at bounding box center [86, 335] width 12 height 12
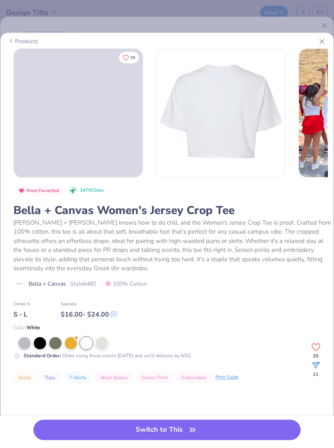
click at [104, 349] on div at bounding box center [102, 343] width 12 height 12
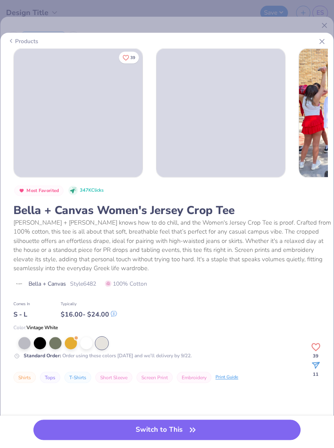
click at [322, 39] on line at bounding box center [321, 41] width 4 height 4
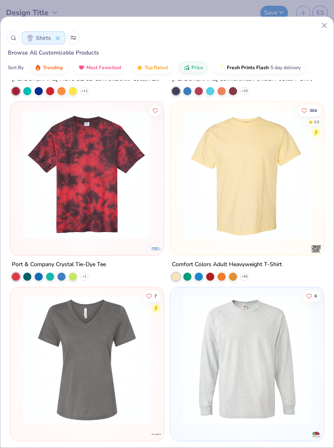
scroll to position [6477, 0]
click at [232, 222] on img at bounding box center [246, 174] width 137 height 129
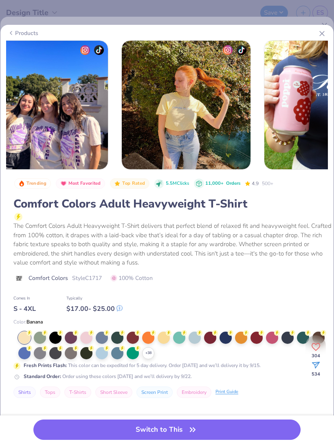
scroll to position [0, 321]
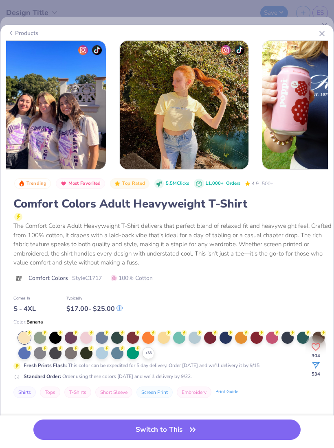
click at [106, 359] on div at bounding box center [102, 353] width 12 height 12
click at [214, 424] on button "Switch to This" at bounding box center [166, 429] width 267 height 20
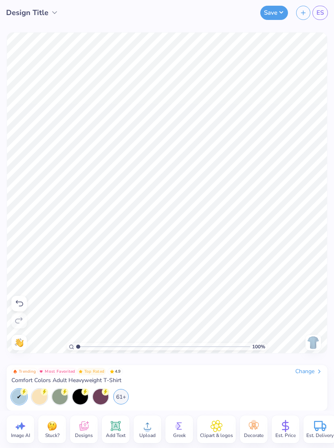
click at [257, 424] on icon at bounding box center [253, 426] width 12 height 12
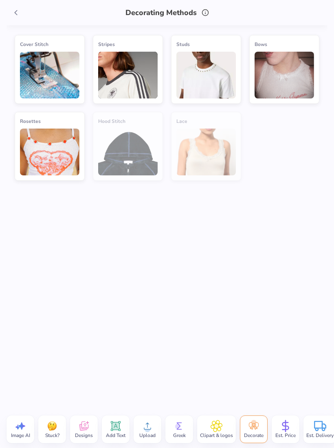
click at [260, 425] on icon at bounding box center [253, 426] width 12 height 12
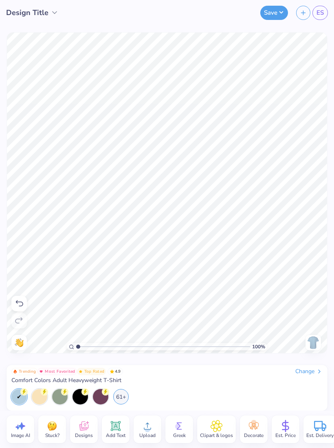
click at [315, 341] on img at bounding box center [312, 342] width 13 height 13
click at [121, 426] on icon at bounding box center [115, 426] width 12 height 12
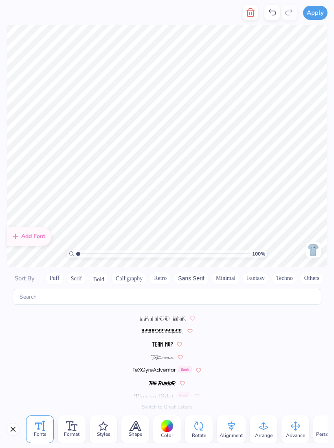
scroll to position [0, 59]
click at [254, 272] on button "Fantasy" at bounding box center [256, 278] width 27 height 13
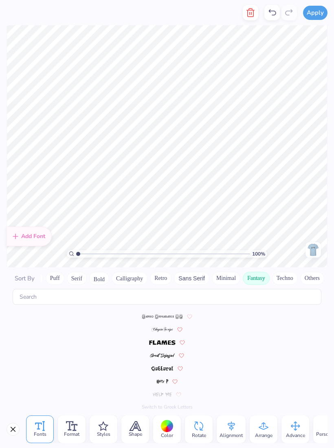
click at [313, 272] on button "Others" at bounding box center [312, 278] width 24 height 13
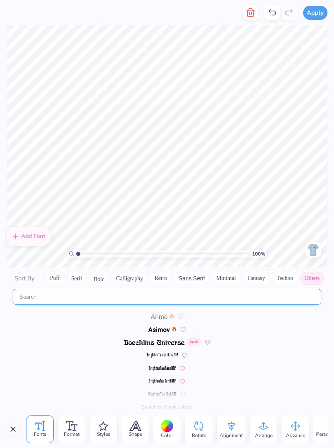
click at [289, 290] on input "text" at bounding box center [167, 297] width 308 height 16
click at [190, 299] on input "text" at bounding box center [167, 297] width 308 height 16
click at [228, 294] on input "text" at bounding box center [167, 297] width 308 height 16
click at [247, 295] on input "text" at bounding box center [167, 297] width 308 height 16
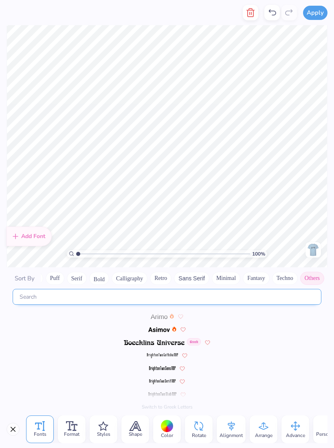
click at [250, 295] on input "text" at bounding box center [167, 297] width 308 height 16
click at [76, 428] on icon at bounding box center [72, 426] width 12 height 10
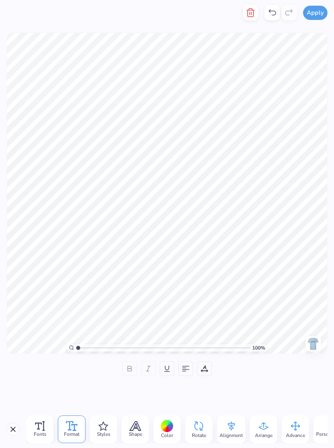
click at [38, 434] on span "Fonts" at bounding box center [40, 434] width 13 height 7
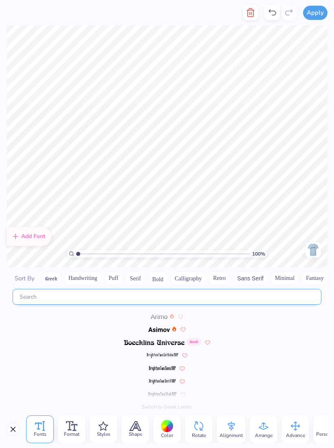
click at [185, 296] on input "text" at bounding box center [167, 297] width 308 height 16
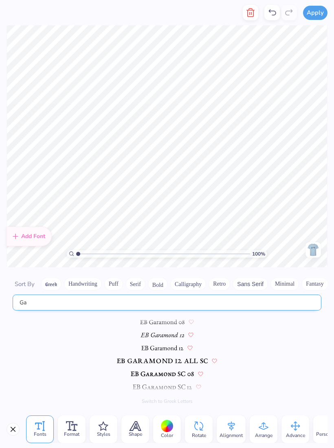
type input "G"
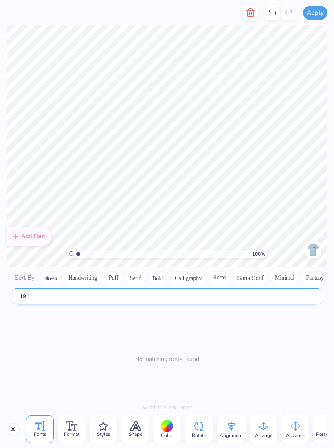
type input "1"
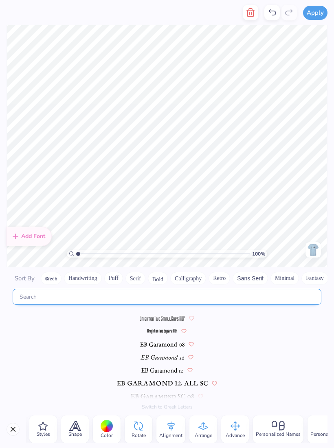
scroll to position [0, 60]
click at [79, 428] on icon at bounding box center [75, 426] width 11 height 9
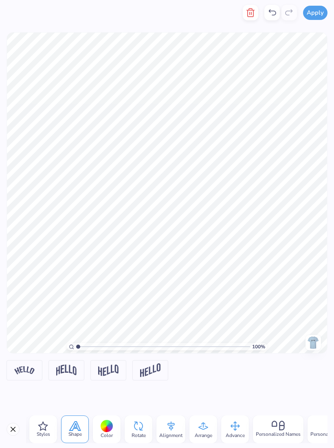
click at [50, 424] on div "Styles" at bounding box center [43, 429] width 28 height 28
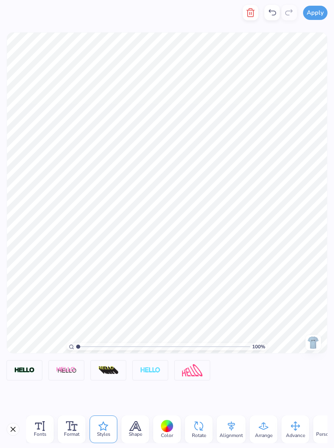
scroll to position [0, 0]
click at [73, 426] on icon at bounding box center [72, 426] width 12 height 10
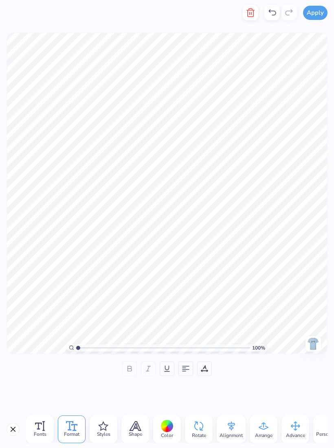
click at [48, 426] on div "Fonts" at bounding box center [40, 429] width 28 height 28
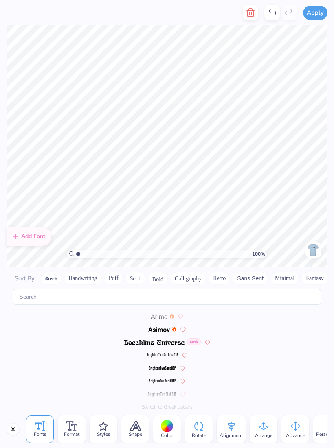
click at [162, 340] on img at bounding box center [154, 342] width 61 height 5
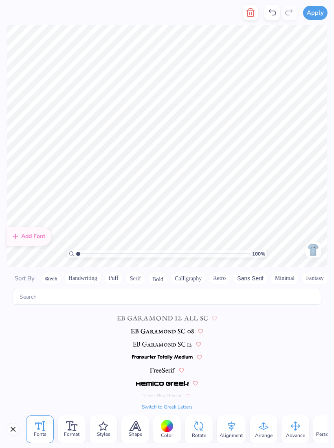
scroll to position [153, 0]
click at [170, 382] on img at bounding box center [162, 384] width 52 height 5
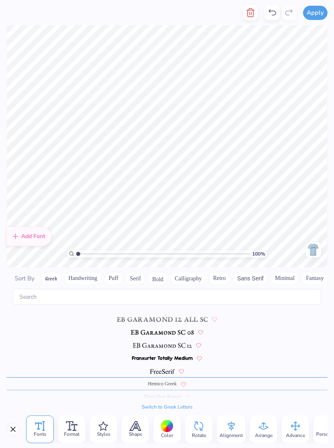
click at [92, 273] on button "Handwriting" at bounding box center [83, 278] width 38 height 13
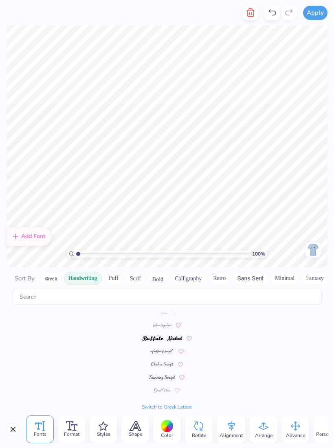
scroll to position [0, 0]
click at [162, 330] on div at bounding box center [167, 330] width 321 height 13
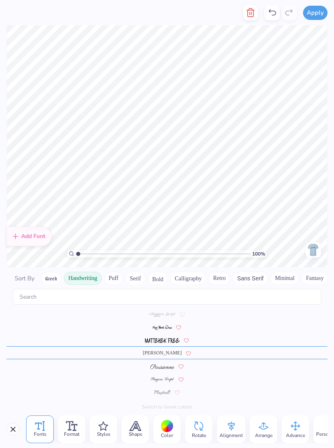
scroll to position [168, 0]
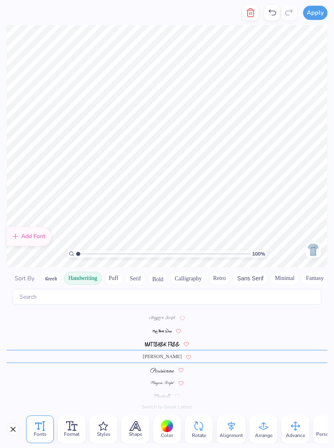
click at [166, 329] on img at bounding box center [162, 331] width 19 height 5
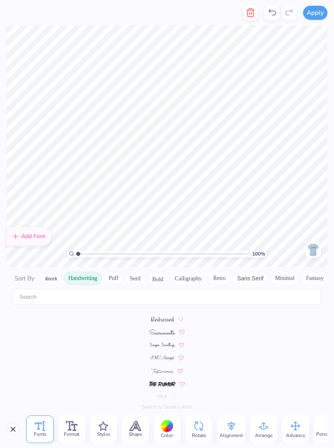
scroll to position [271, 0]
click at [199, 272] on button "Calligraphy" at bounding box center [188, 278] width 36 height 13
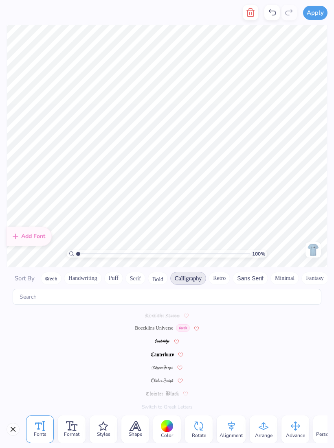
scroll to position [0, 0]
click at [222, 277] on button "Retro" at bounding box center [219, 278] width 22 height 13
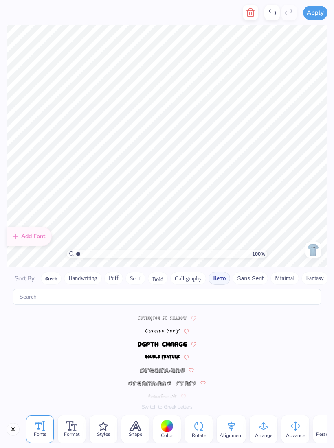
scroll to position [363, 0]
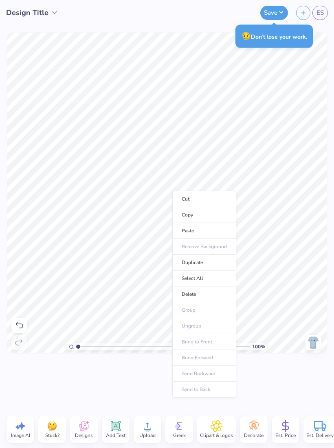
click at [173, 191] on li "Cut" at bounding box center [204, 199] width 64 height 16
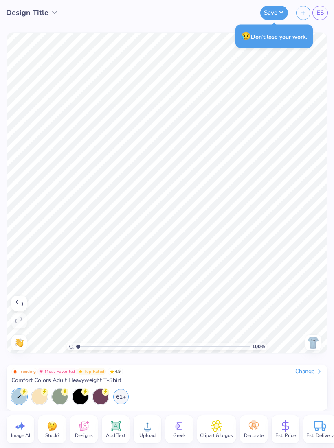
click at [314, 338] on img at bounding box center [312, 342] width 13 height 13
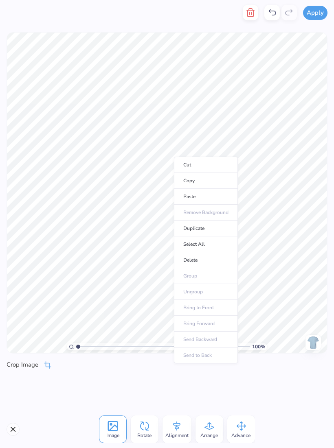
click at [203, 264] on li "Delete" at bounding box center [206, 260] width 64 height 16
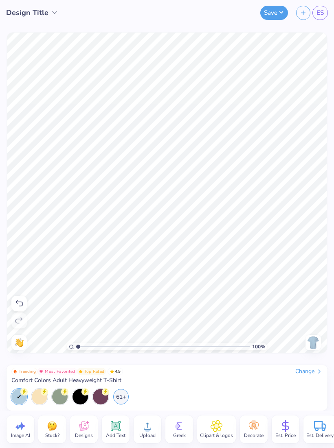
click at [146, 433] on span "Upload" at bounding box center [147, 435] width 16 height 7
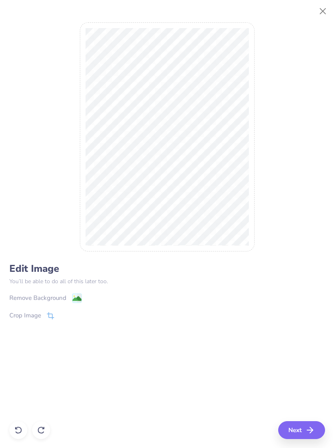
click at [79, 299] on image at bounding box center [76, 298] width 9 height 9
click at [300, 428] on button "Next" at bounding box center [301, 430] width 47 height 18
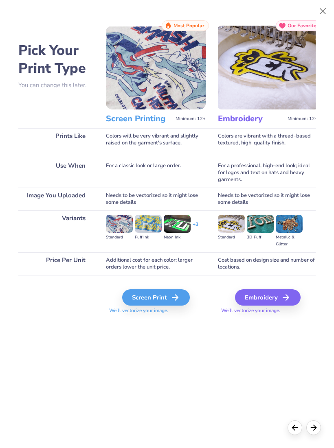
click at [166, 294] on div "Screen Print" at bounding box center [156, 297] width 68 height 16
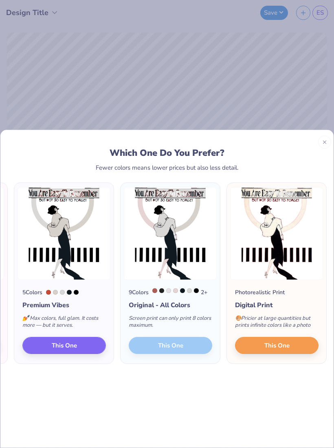
scroll to position [0, 206]
click at [260, 340] on button "This One" at bounding box center [276, 345] width 83 height 17
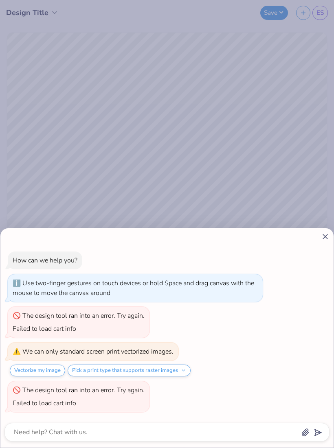
click at [326, 240] on icon at bounding box center [325, 236] width 9 height 9
type textarea "x"
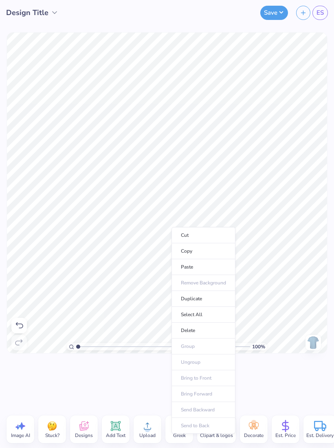
click at [207, 330] on li "Delete" at bounding box center [203, 331] width 64 height 16
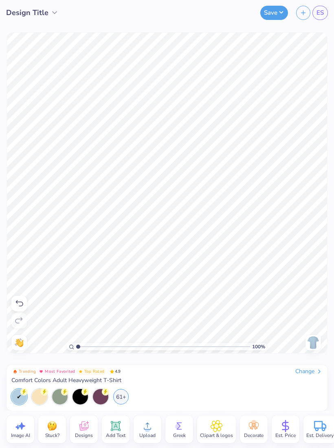
click at [152, 422] on icon at bounding box center [147, 426] width 12 height 12
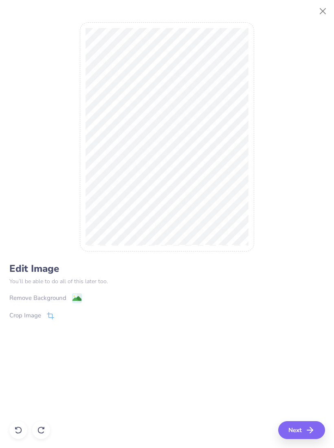
click at [309, 430] on line "button" at bounding box center [310, 430] width 6 height 0
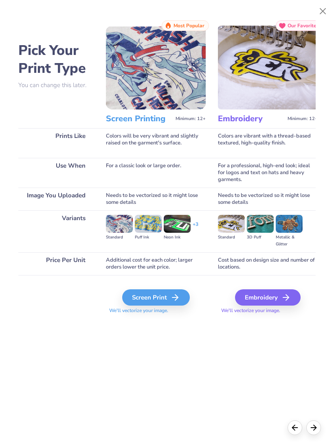
click at [186, 291] on div "Screen Print" at bounding box center [156, 297] width 68 height 16
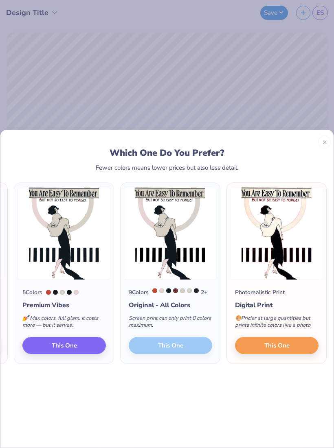
scroll to position [0, 105]
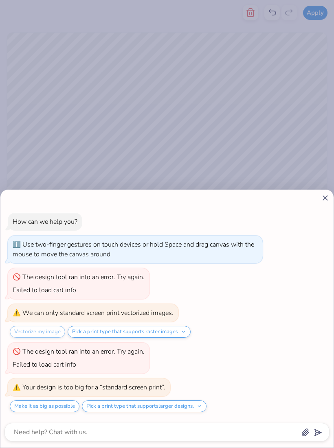
click at [323, 199] on icon at bounding box center [325, 198] width 9 height 9
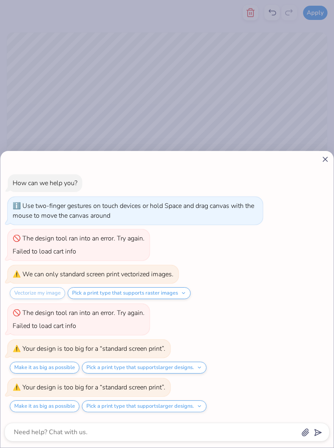
click at [63, 406] on button "Make it as big as possible" at bounding box center [45, 406] width 70 height 12
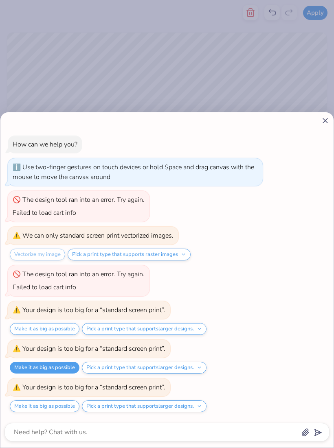
click at [26, 63] on div "How can we help you? Use two-finger gestures on touch devices or hold Space and…" at bounding box center [167, 224] width 334 height 448
type textarea "x"
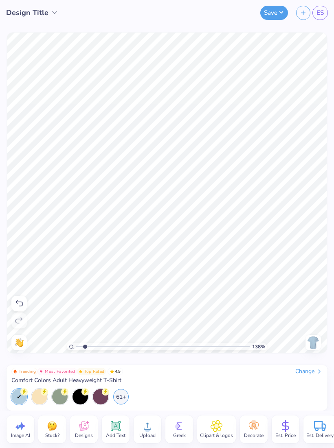
click at [110, 434] on span "Add Text" at bounding box center [116, 435] width 20 height 7
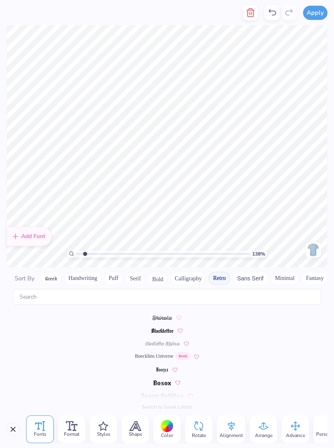
scroll to position [11, 0]
click at [137, 276] on button "Serif" at bounding box center [135, 278] width 20 height 13
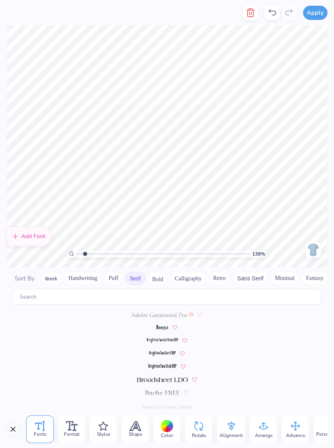
scroll to position [0, 0]
click at [179, 314] on img at bounding box center [158, 316] width 55 height 5
click at [162, 327] on img at bounding box center [162, 329] width 12 height 5
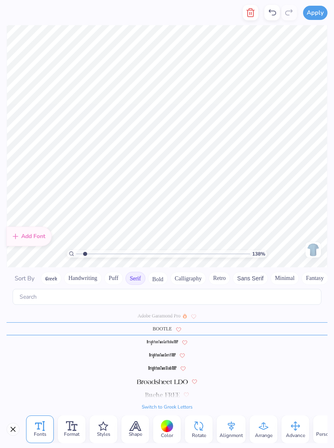
click at [174, 340] on img at bounding box center [161, 342] width 31 height 5
click at [168, 366] on img at bounding box center [162, 368] width 28 height 5
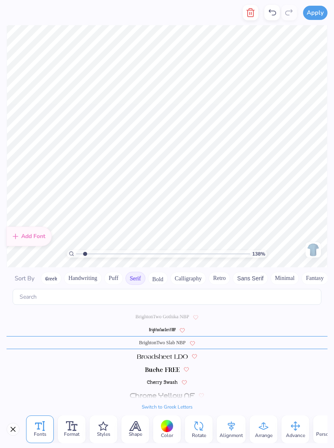
scroll to position [11, 0]
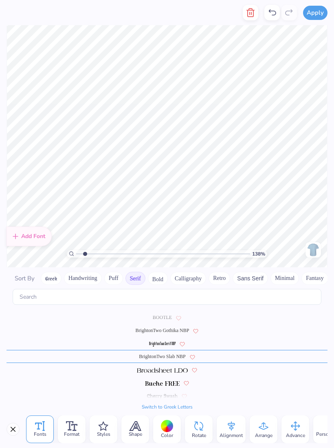
click at [170, 381] on img at bounding box center [162, 383] width 35 height 5
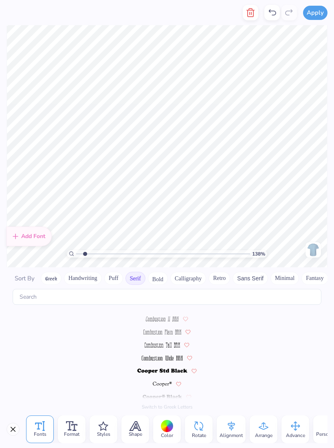
scroll to position [259, 0]
click at [175, 355] on img at bounding box center [162, 357] width 41 height 5
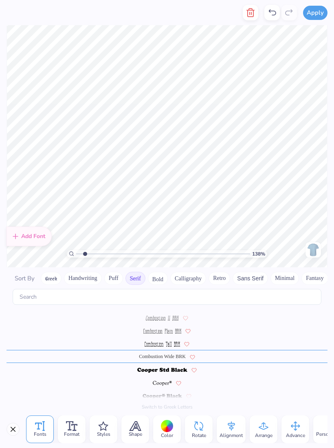
type input "1.37650293365619"
type textarea "Kappa Alpha Theta Date Party Fall 2025"
click at [76, 432] on span "Format" at bounding box center [71, 434] width 15 height 7
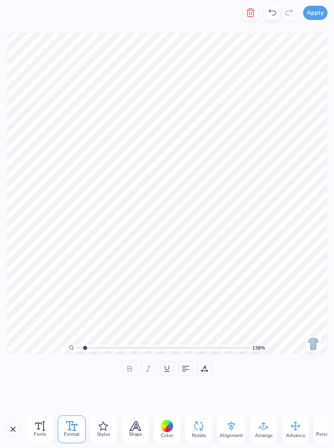
type input "1.37650293365619"
click at [204, 367] on icon at bounding box center [204, 368] width 7 height 7
type input "1"
type input "2"
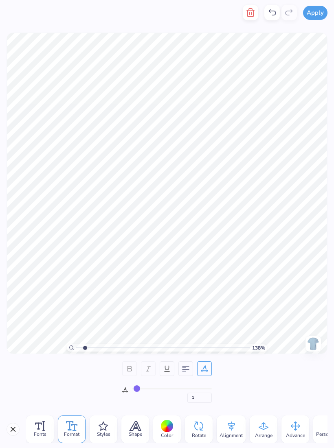
type input "2"
type input "3"
type input "4"
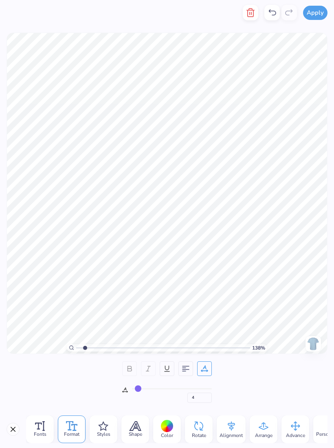
type input "5"
type input "6"
type input "7"
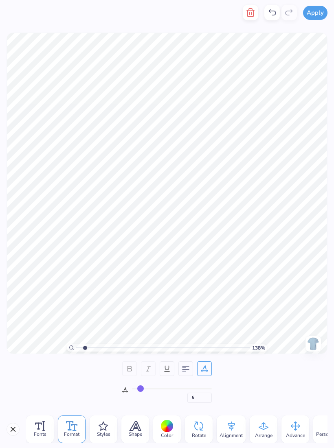
type input "7"
type input "8"
type input "9"
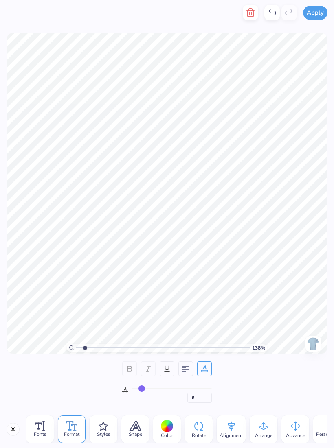
type input "10"
type input "11"
type input "12"
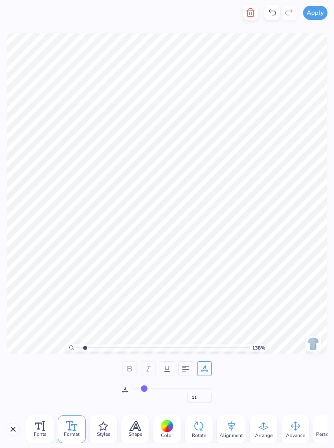
type input "12"
type input "13"
type input "14"
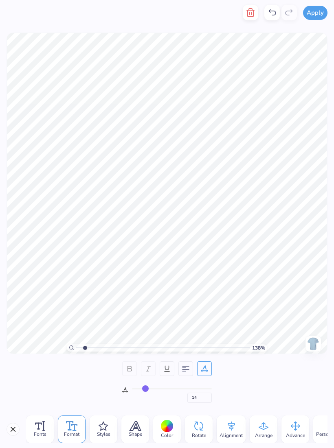
type input "15"
type input "16"
type input "17"
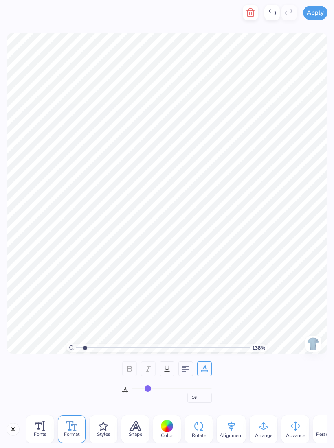
type input "17"
type input "18"
type input "19"
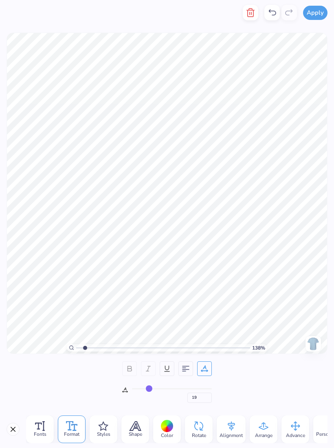
type input "21"
type input "23"
type input "24"
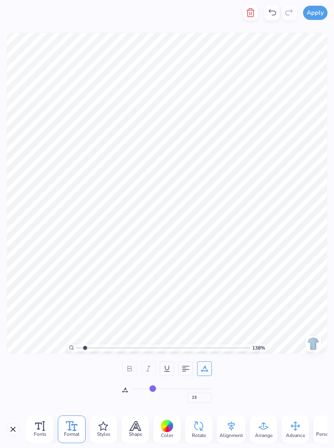
type input "24"
type input "26"
type input "28"
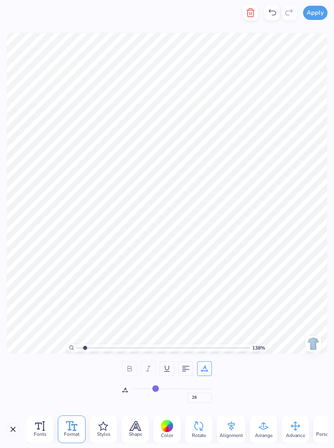
type input "30"
type input "32"
type input "35"
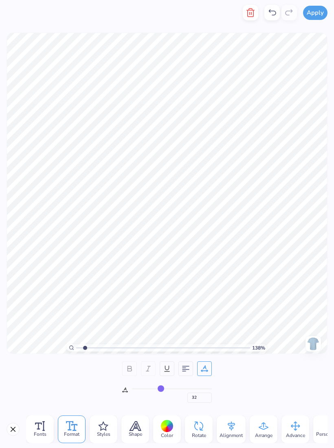
type input "35"
type input "38"
type input "42"
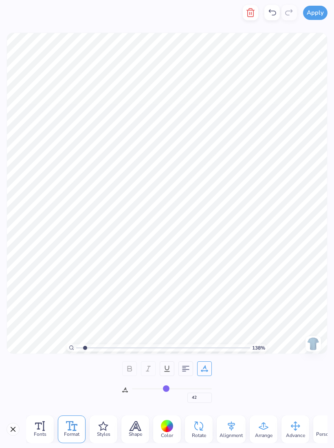
type input "47"
type input "51"
type input "56"
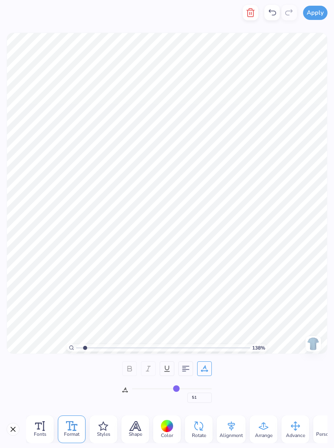
type input "56"
type input "61"
type input "64"
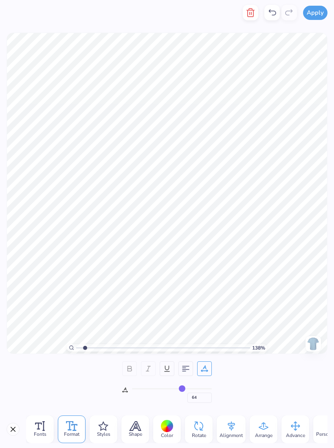
type input "67"
type input "71"
type input "75"
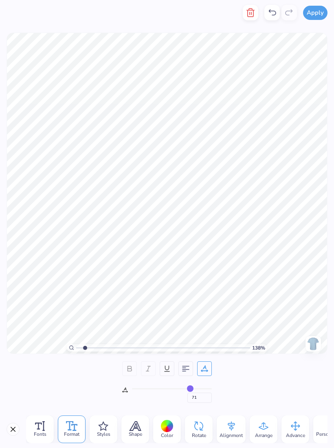
type input "75"
type input "80"
type input "85"
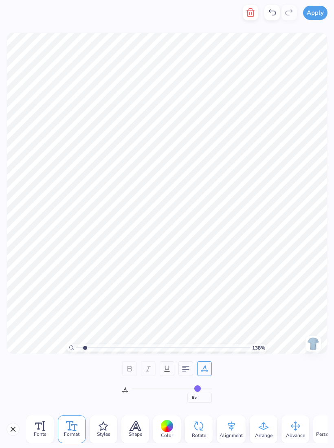
type input "90"
type input "93"
type input "97"
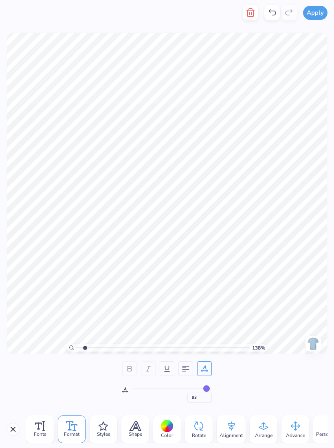
type input "97"
type input "99"
type input "100"
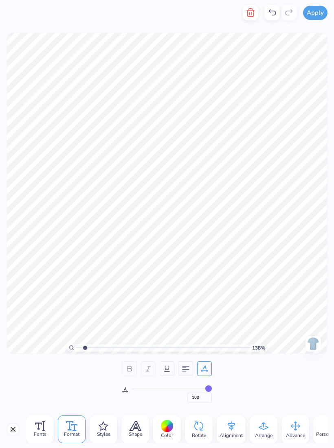
type input "100"
type input "1.37650293365619"
type input "92"
type input "91"
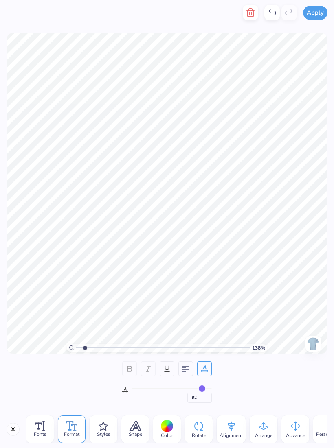
type input "91"
type input "89"
type input "87"
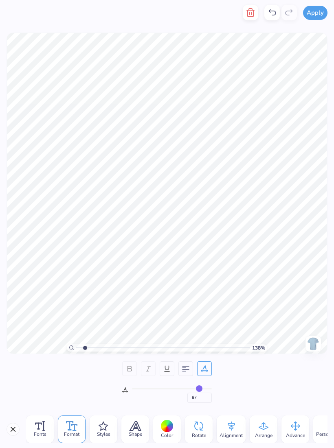
type input "84"
type input "81"
type input "77"
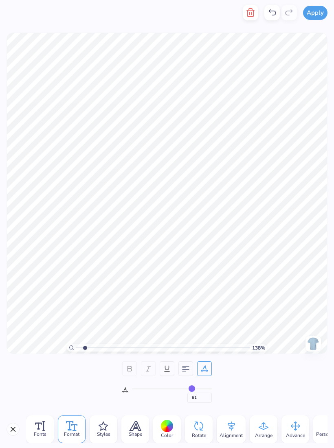
type input "77"
type input "73"
type input "68"
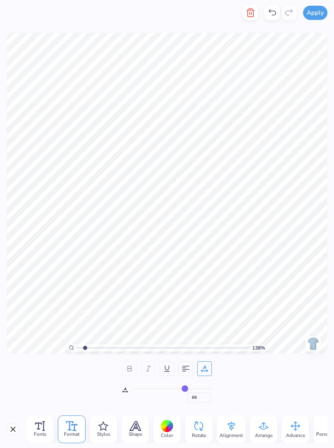
type input "64"
type input "61"
type input "57"
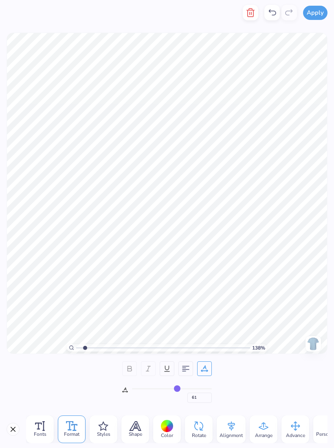
type input "57"
type input "53"
type input "49"
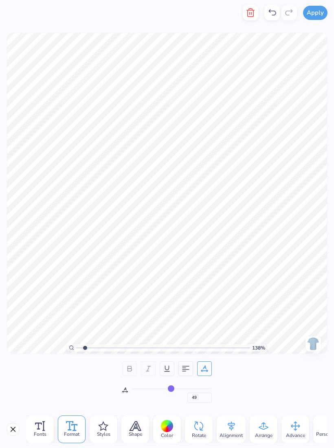
type input "45"
type input "41"
type input "37"
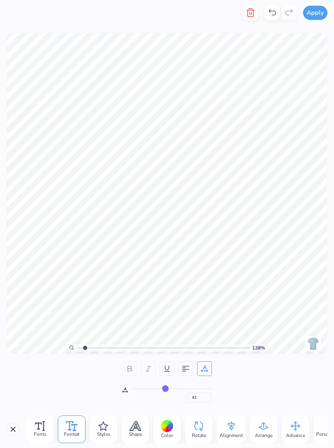
type input "37"
type input "34"
type input "32"
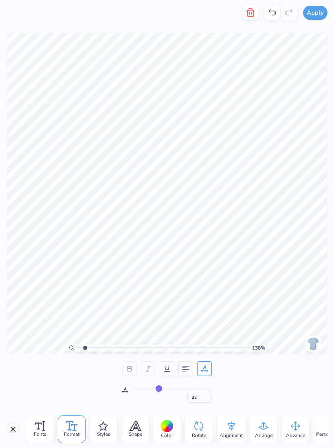
type input "31"
type input "28"
type input "27"
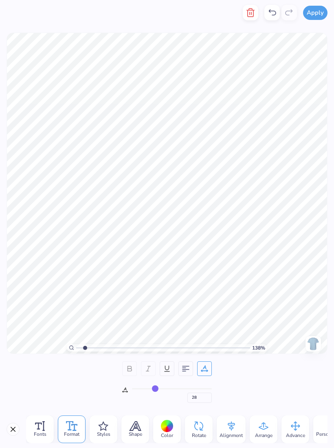
type input "27"
type input "24"
type input "22"
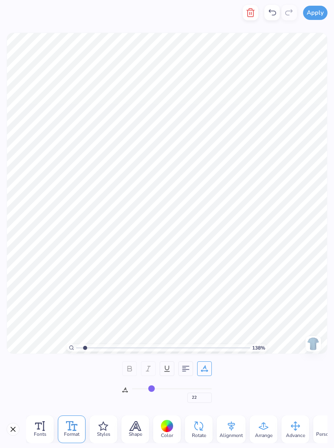
type input "21"
type input "20"
type input "19"
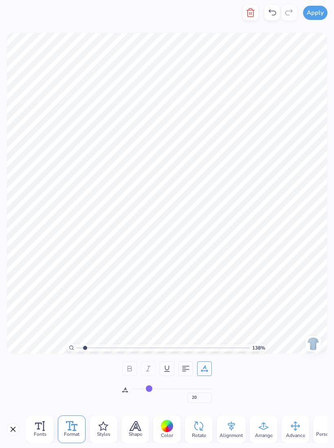
type input "19"
type input "18"
type input "17"
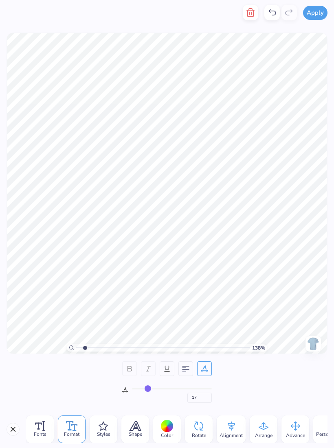
type input "15"
type input "11"
type input "6"
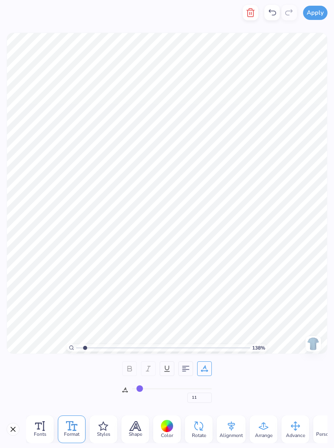
type input "6"
type input "0"
click at [164, 431] on div at bounding box center [167, 426] width 13 height 13
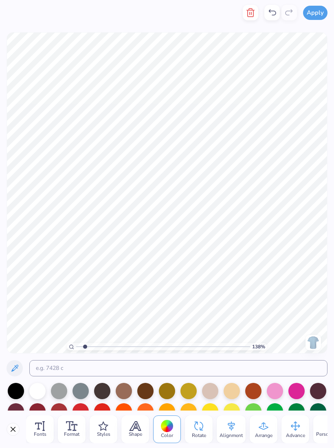
click at [17, 391] on div at bounding box center [16, 391] width 16 height 16
click at [20, 391] on div at bounding box center [16, 391] width 16 height 16
click at [74, 428] on icon at bounding box center [75, 427] width 6 height 7
type input "1.37650293365619"
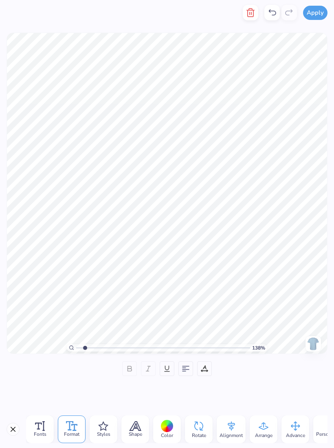
click at [201, 371] on div at bounding box center [204, 368] width 15 height 15
type input "3"
type input "4"
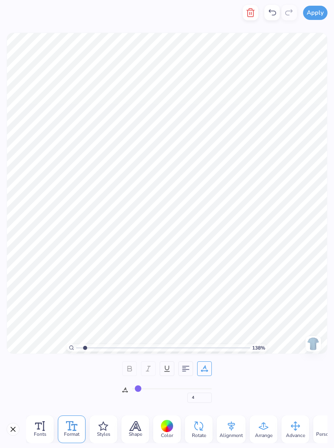
type input "4"
type input "1.37650293365619"
type input "0"
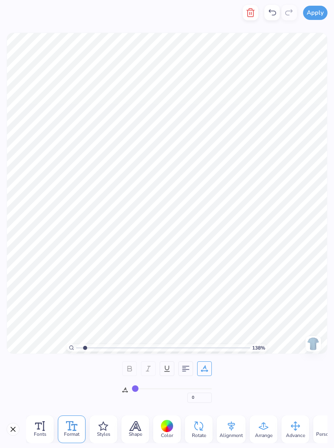
click at [134, 427] on icon at bounding box center [135, 426] width 11 height 9
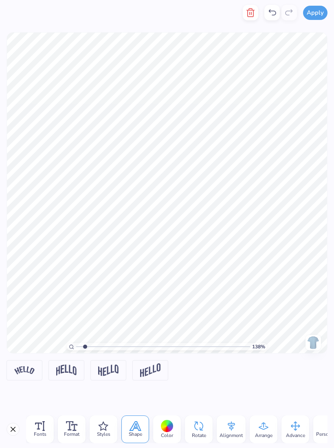
click at [48, 428] on div "Fonts" at bounding box center [40, 429] width 28 height 28
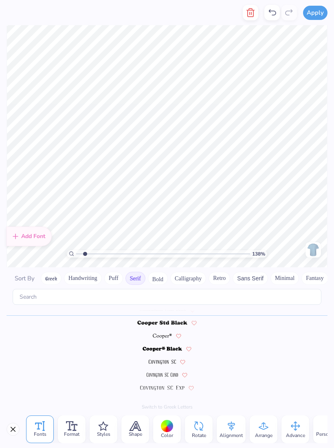
scroll to position [0, 4]
type input "1.37650293365619"
type textarea "Kappa Alpha Theta Date Party Fall 2025"
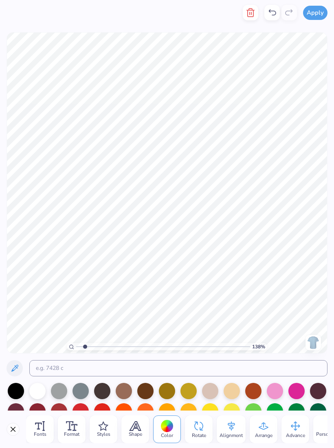
click at [79, 430] on div "Format" at bounding box center [72, 429] width 28 height 28
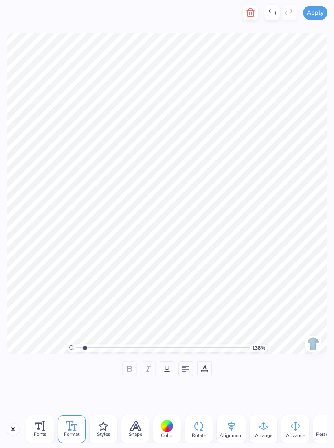
click at [187, 367] on icon at bounding box center [185, 368] width 7 height 7
click at [44, 425] on line at bounding box center [44, 426] width 0 height 9
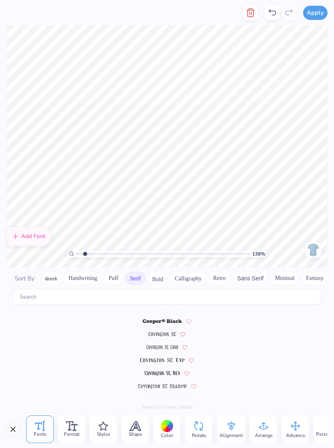
scroll to position [337, 0]
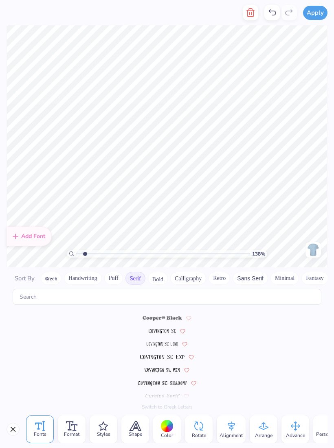
click at [161, 329] on img at bounding box center [162, 331] width 27 height 5
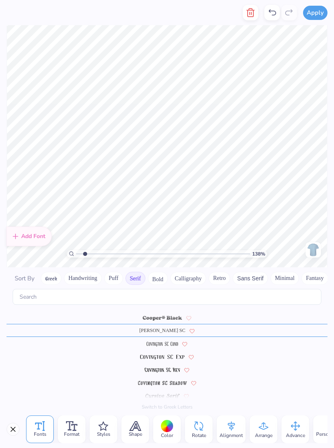
scroll to position [311, 0]
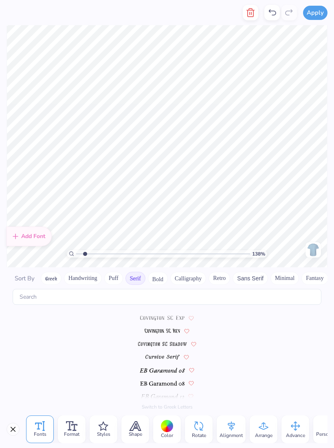
click at [161, 272] on button "Bold" at bounding box center [158, 278] width 20 height 13
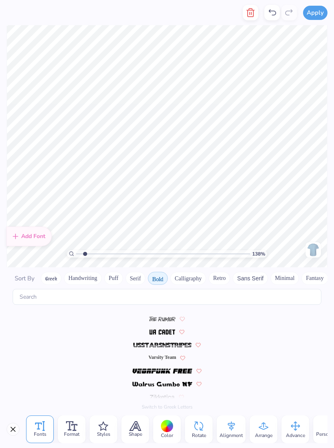
scroll to position [896, 0]
click at [137, 273] on button "Serif" at bounding box center [135, 278] width 20 height 13
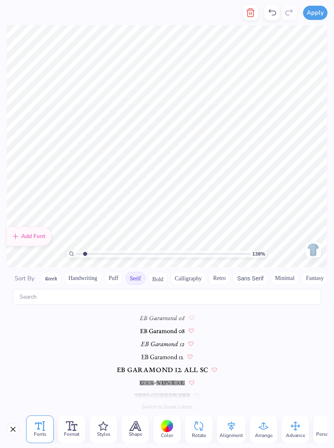
scroll to position [428, 0]
click at [157, 327] on span at bounding box center [162, 330] width 45 height 7
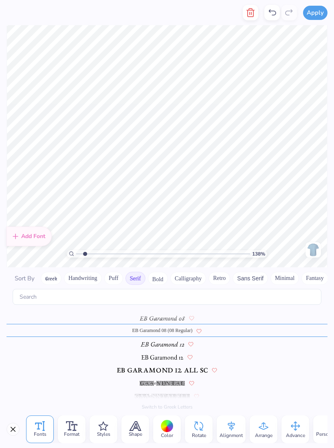
type input "1.37650293365619"
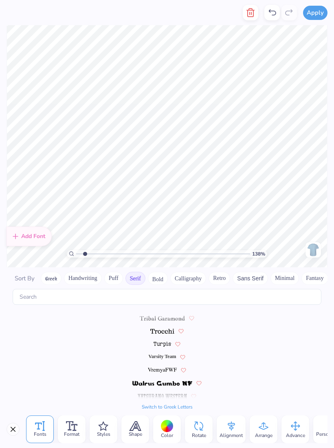
scroll to position [935, 0]
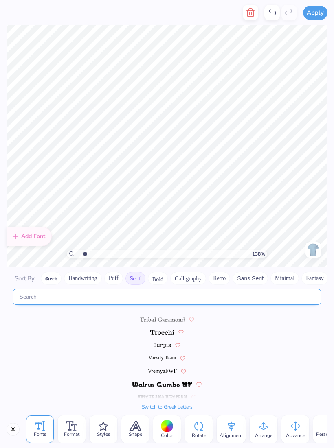
click at [173, 295] on input "text" at bounding box center [167, 297] width 308 height 16
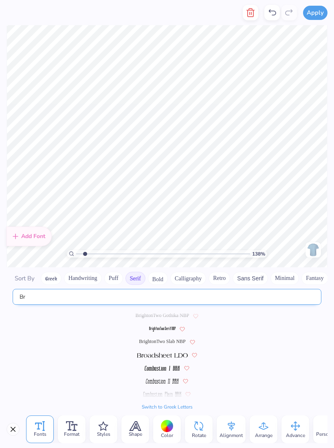
scroll to position [0, 0]
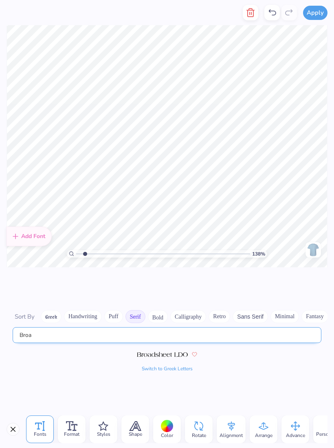
type input "Broa"
click at [162, 352] on img at bounding box center [162, 354] width 50 height 5
type input "1.37650293365619"
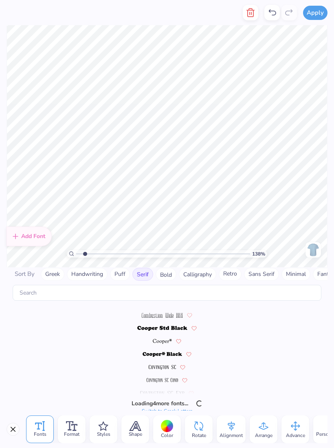
scroll to position [402, 0]
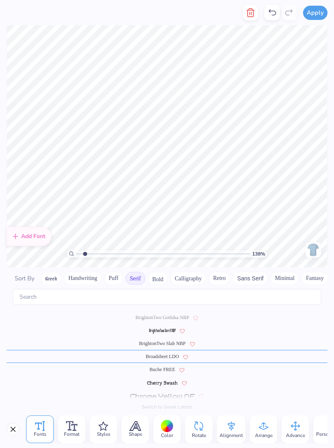
click at [137, 273] on button "Serif" at bounding box center [135, 278] width 20 height 13
type input "1.37650293365619"
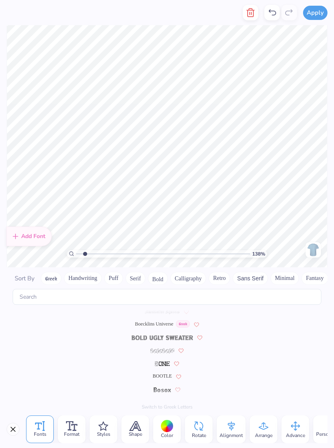
scroll to position [571, 0]
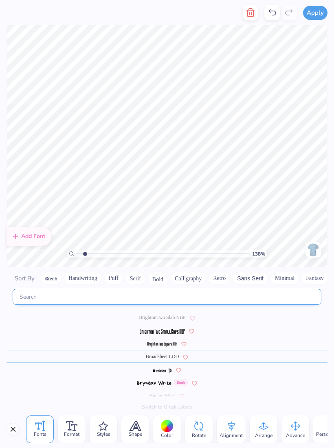
click at [146, 291] on input "text" at bounding box center [167, 297] width 308 height 16
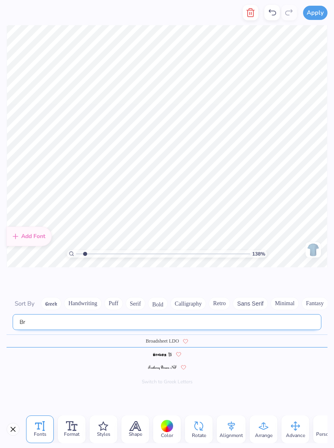
type input "B"
type input "Play"
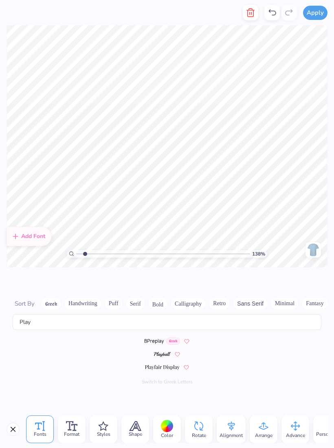
click at [162, 363] on span at bounding box center [162, 366] width 34 height 7
type input "1.37650293365619"
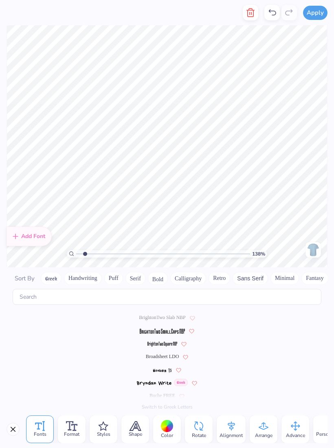
scroll to position [3032, 0]
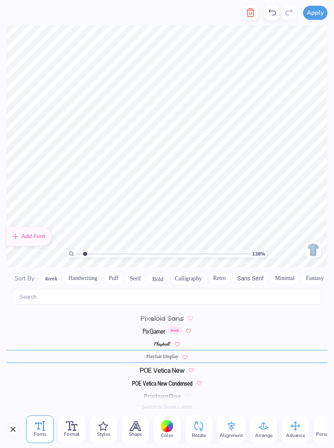
type input "1.37650293365619"
click at [227, 289] on input "text" at bounding box center [167, 297] width 308 height 16
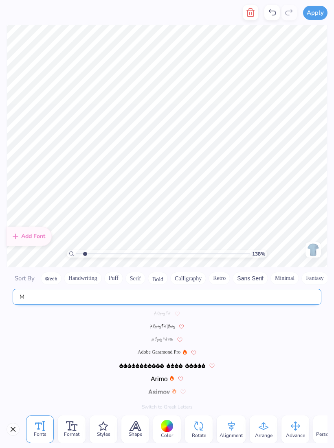
scroll to position [0, 0]
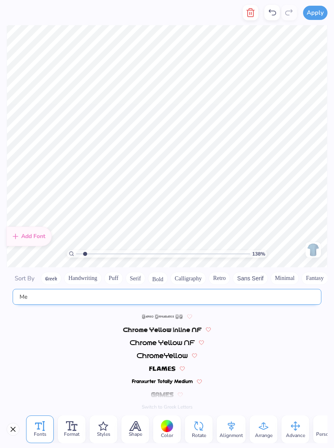
type input "M"
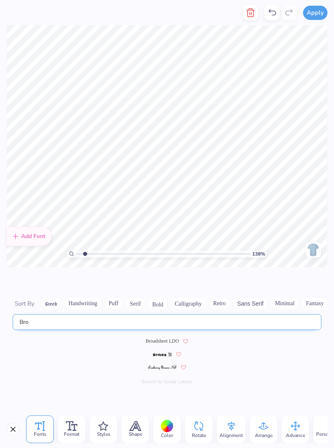
type input "Bro"
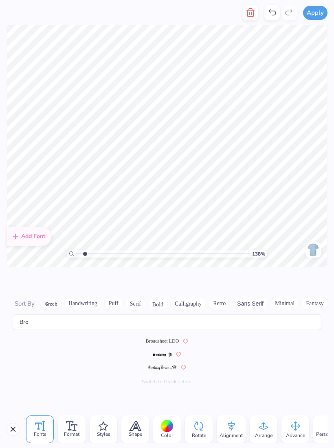
click at [137, 300] on button "Serif" at bounding box center [135, 303] width 20 height 13
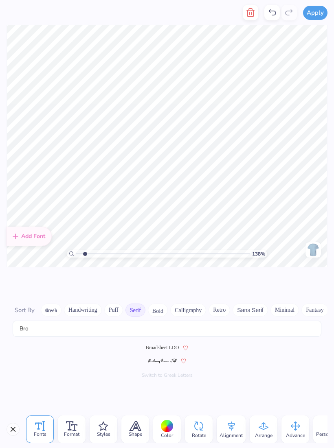
type input "1.37650293365619"
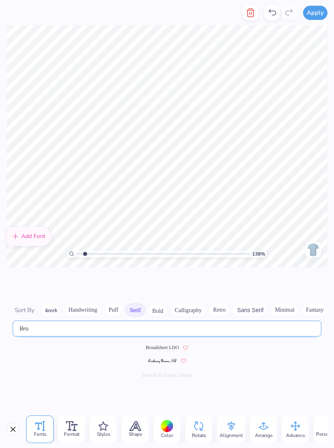
click at [182, 324] on input "Bro" at bounding box center [167, 329] width 308 height 16
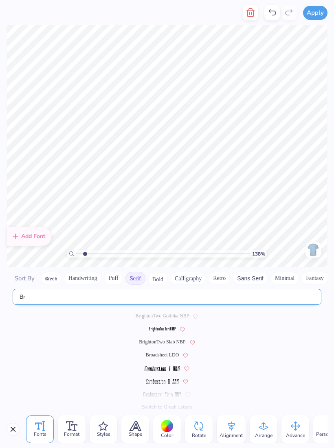
type input "B"
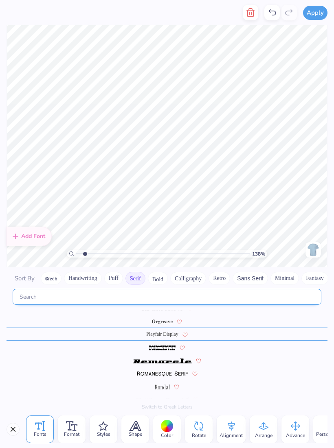
scroll to position [793, 0]
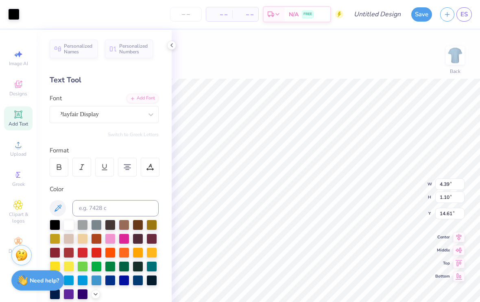
type input "1"
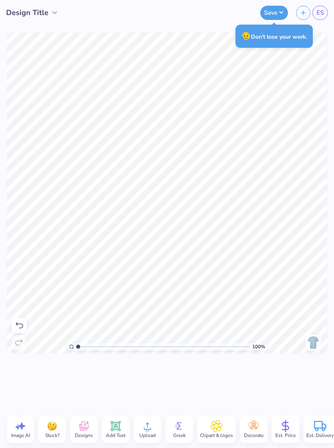
scroll to position [0, 3]
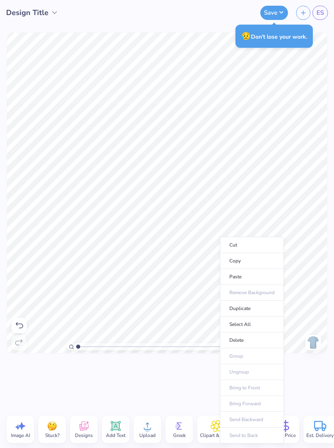
click at [255, 246] on li "Cut" at bounding box center [252, 245] width 64 height 16
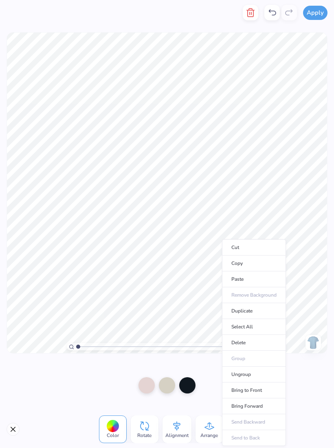
click at [246, 245] on li "Cut" at bounding box center [254, 247] width 64 height 16
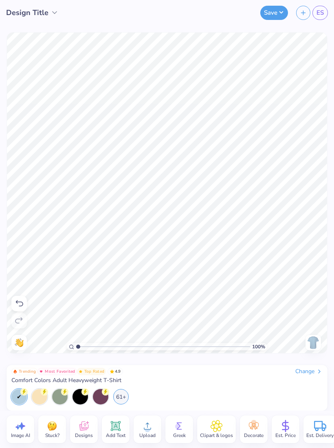
click at [151, 426] on icon at bounding box center [147, 426] width 12 height 12
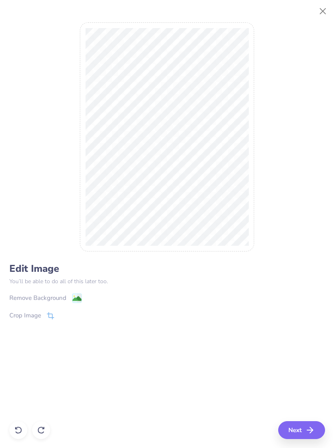
click at [75, 298] on image at bounding box center [76, 298] width 9 height 9
click at [300, 423] on button "Next" at bounding box center [301, 430] width 47 height 18
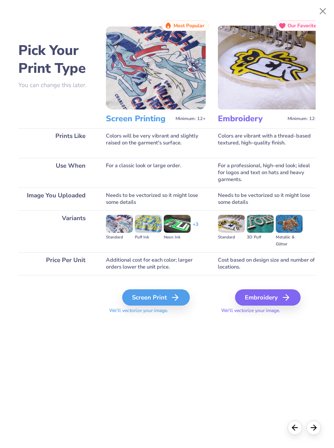
click at [176, 295] on icon at bounding box center [175, 298] width 10 height 10
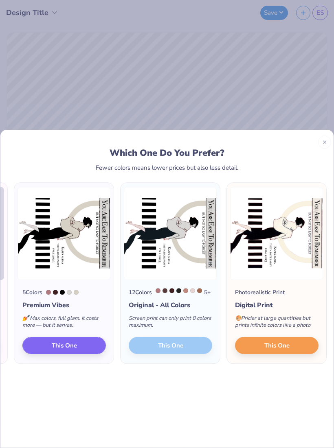
scroll to position [0, 206]
click at [285, 341] on span "This One" at bounding box center [276, 345] width 25 height 9
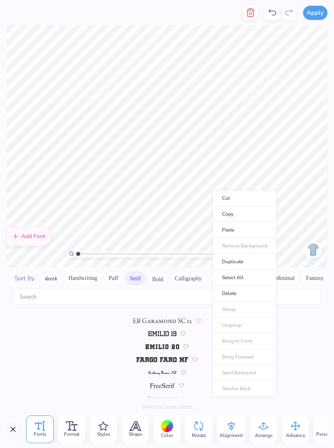
scroll to position [814, 0]
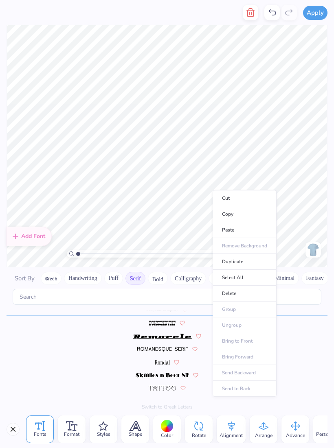
click at [248, 291] on li "Delete" at bounding box center [244, 294] width 64 height 16
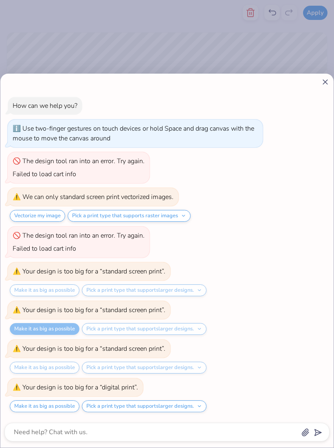
click at [62, 403] on button "Make it as big as possible" at bounding box center [45, 406] width 70 height 12
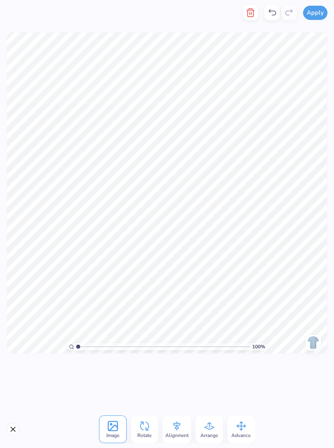
type textarea "x"
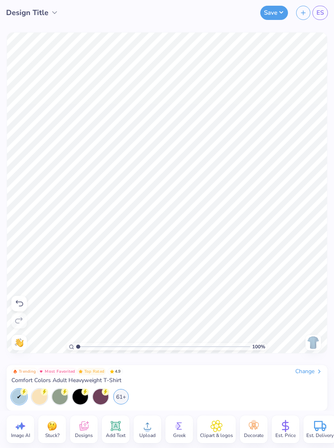
click at [39, 395] on div at bounding box center [39, 396] width 15 height 15
click at [124, 395] on div "61+" at bounding box center [120, 396] width 15 height 15
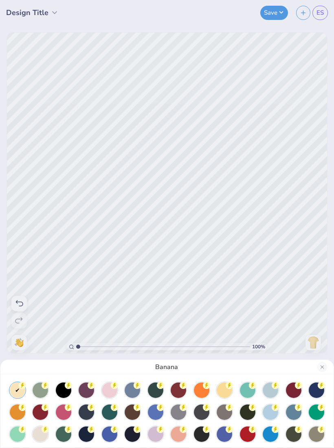
click at [43, 431] on circle at bounding box center [45, 429] width 7 height 7
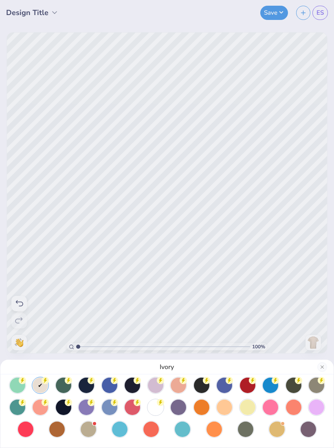
scroll to position [49, 0]
click at [151, 401] on div at bounding box center [155, 407] width 15 height 15
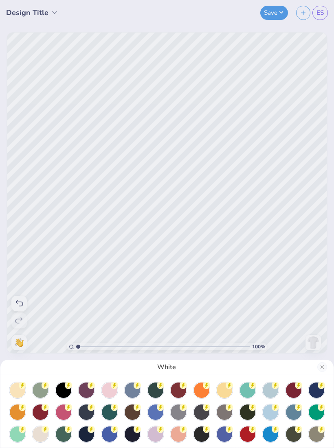
scroll to position [0, 0]
click at [45, 428] on icon at bounding box center [45, 429] width 3 height 5
click at [197, 247] on div "Ivory" at bounding box center [167, 224] width 334 height 448
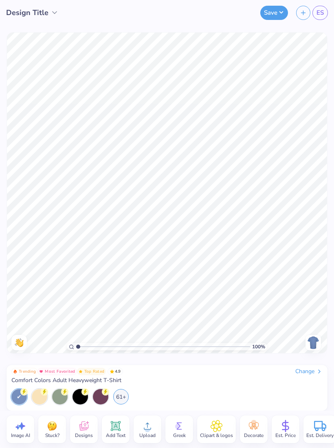
click at [303, 373] on div "Change" at bounding box center [308, 371] width 27 height 7
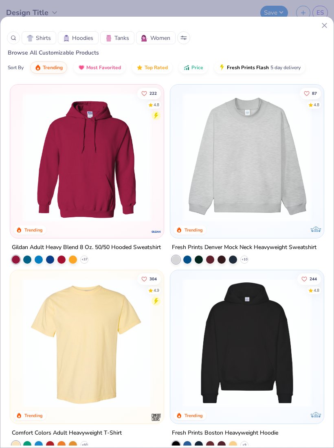
click at [10, 40] on div at bounding box center [13, 37] width 13 height 13
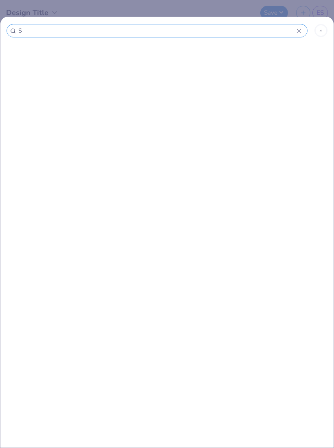
type input "Sh"
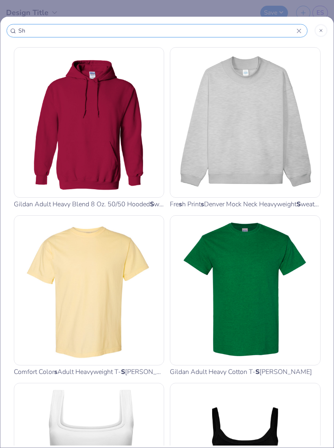
type input "Sha"
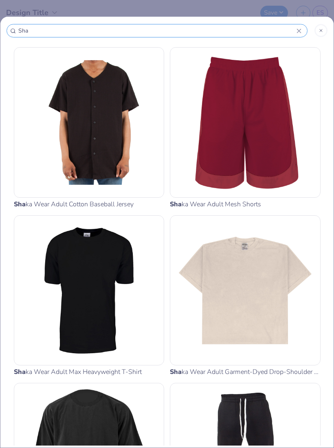
type input "Shak"
type input "Shaka"
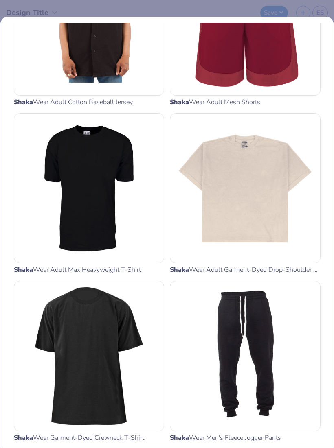
scroll to position [104, 0]
type input "Shak"
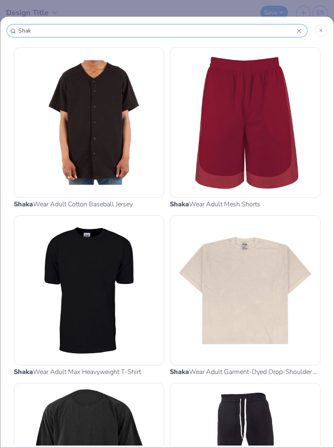
type input "Sha"
type input "Sh"
type input "S"
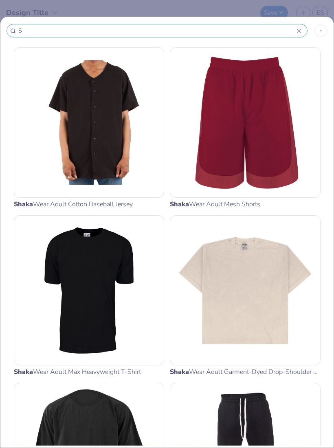
type input "S"
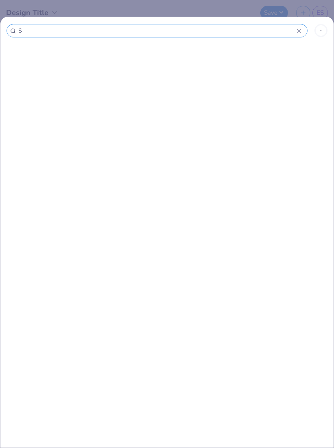
type input "Sl"
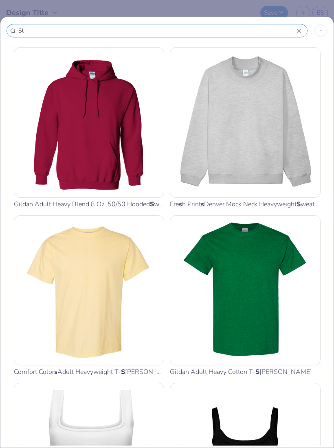
type input "Slo"
type input "Slou"
type input "Slouc"
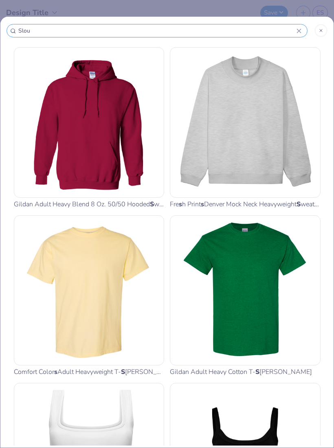
type input "Slouc"
type input "Slouch"
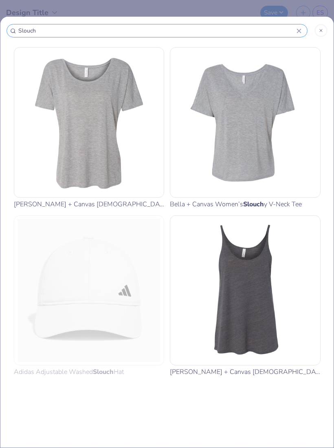
type input "Slouc"
type input "Slou"
type input "Slo"
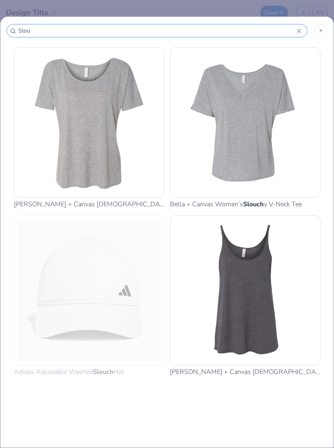
type input "Slo"
type input "Sl"
type input "S"
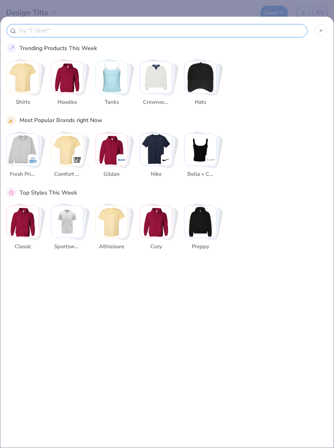
click at [23, 89] on img "Stack Card Button Shirts" at bounding box center [23, 77] width 32 height 32
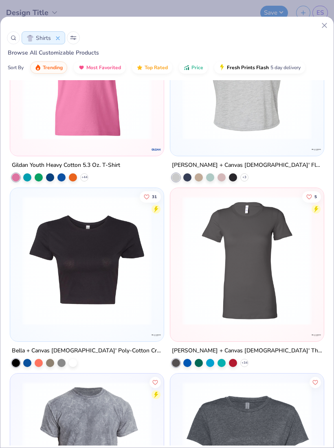
scroll to position [3237, 0]
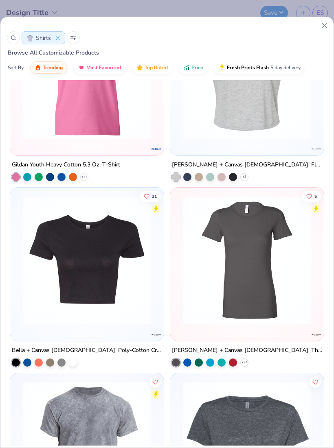
click at [11, 38] on icon at bounding box center [14, 38] width 6 height 6
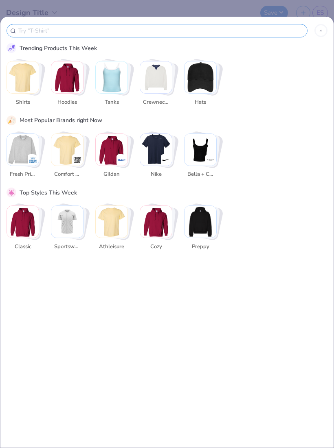
scroll to position [0, 0]
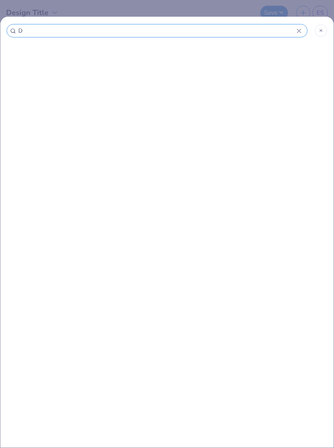
type input "Dr"
type input "Dro"
type input "Drop"
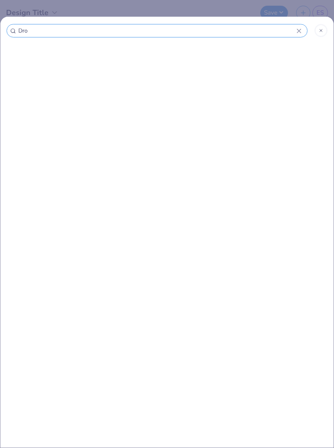
type input "Drop"
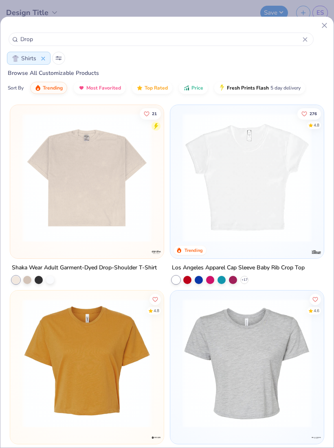
click at [114, 195] on img at bounding box center [86, 177] width 137 height 129
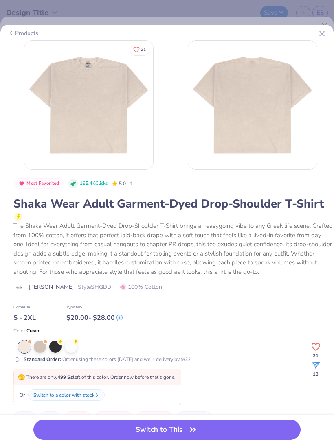
scroll to position [0, 12]
click at [55, 353] on div at bounding box center [55, 347] width 12 height 12
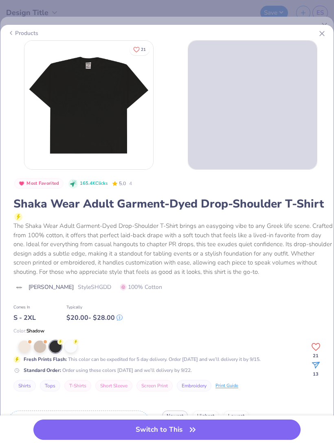
scroll to position [0, 12]
click at [73, 345] on icon at bounding box center [76, 342] width 6 height 6
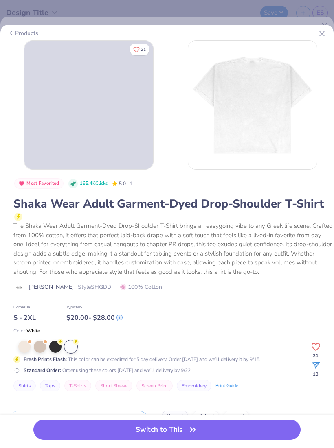
click at [152, 432] on button "Switch to This" at bounding box center [166, 429] width 267 height 20
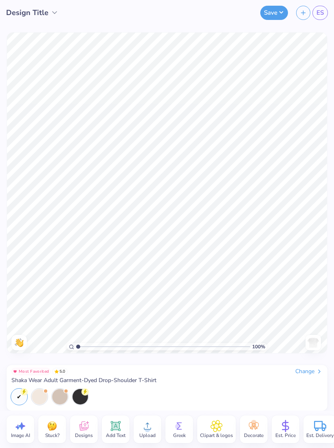
click at [152, 423] on icon at bounding box center [147, 426] width 12 height 12
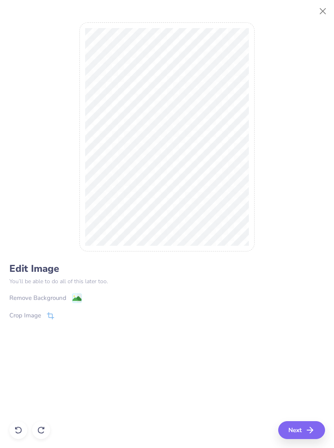
click at [76, 295] on image at bounding box center [76, 298] width 9 height 9
click at [300, 429] on button "Next" at bounding box center [301, 430] width 47 height 18
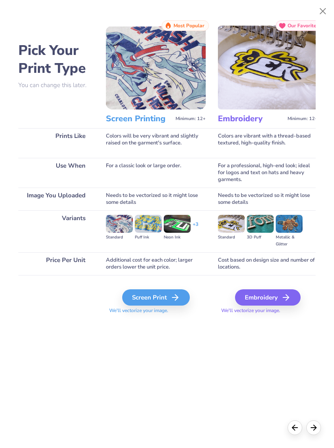
click at [177, 296] on icon at bounding box center [175, 298] width 10 height 10
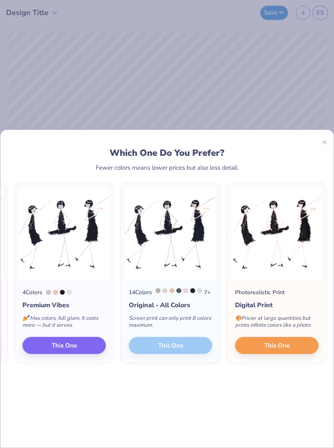
scroll to position [0, 205]
click at [277, 339] on button "This One" at bounding box center [276, 345] width 83 height 17
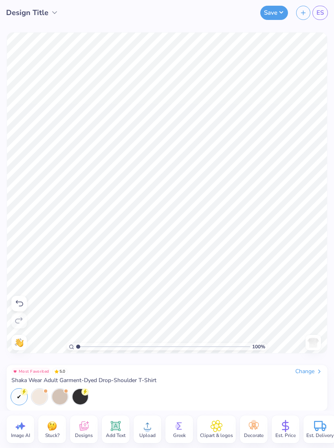
click at [218, 421] on icon at bounding box center [216, 426] width 12 height 12
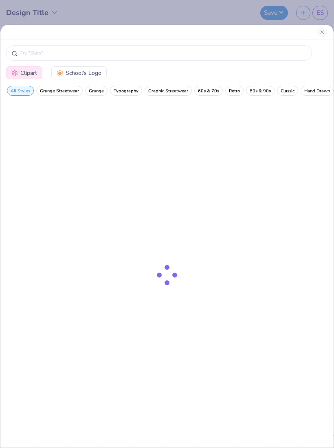
scroll to position [0, 0]
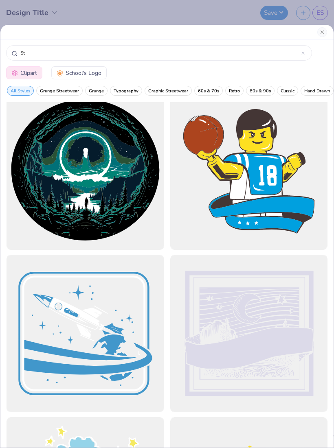
type input "S"
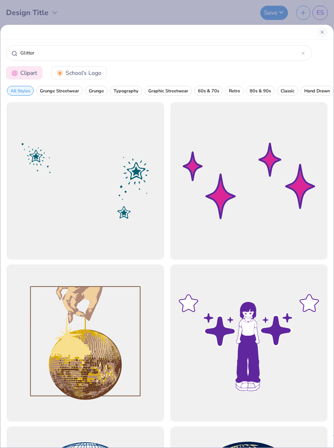
type input "Glitter"
click at [46, 143] on div at bounding box center [85, 180] width 157 height 157
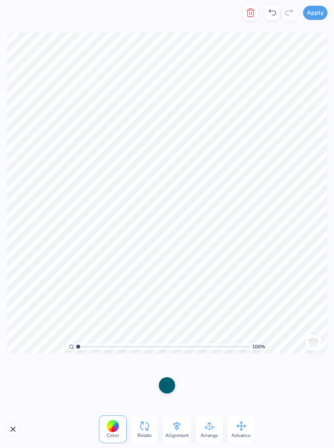
click at [168, 380] on div at bounding box center [167, 385] width 16 height 16
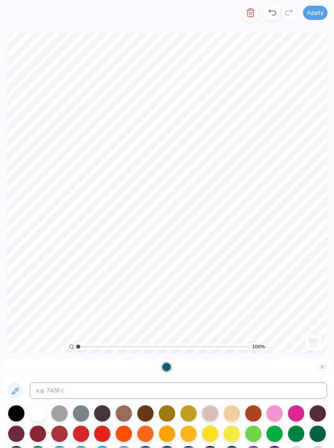
click at [229, 413] on div at bounding box center [231, 413] width 16 height 16
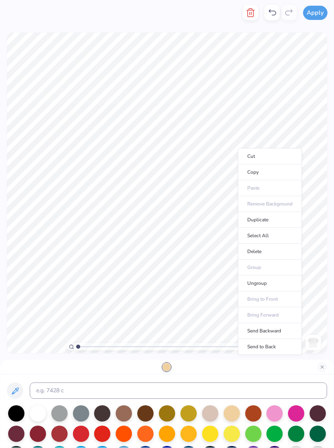
click at [276, 175] on li "Copy" at bounding box center [270, 172] width 64 height 16
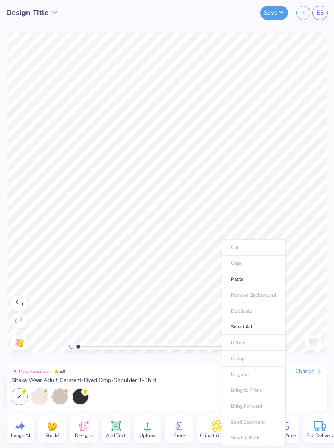
click at [253, 280] on li "Paste" at bounding box center [253, 279] width 64 height 16
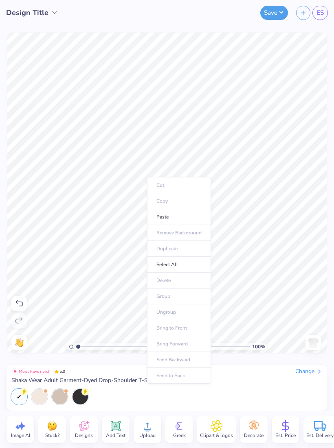
click at [178, 218] on li "Paste" at bounding box center [179, 217] width 64 height 16
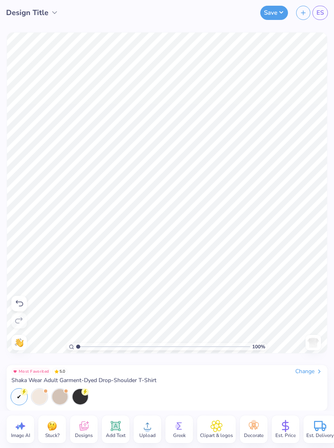
click at [117, 429] on icon at bounding box center [116, 426] width 8 height 8
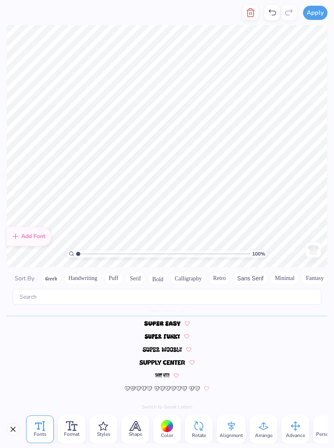
scroll to position [3548, 0]
click at [139, 272] on button "Serif" at bounding box center [135, 278] width 20 height 13
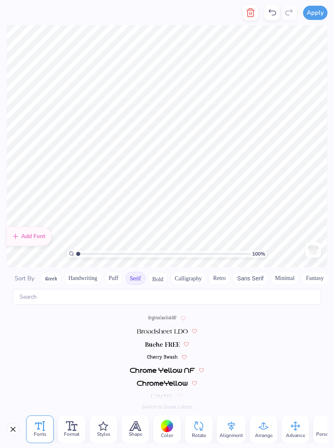
scroll to position [50, 0]
click at [171, 329] on img at bounding box center [162, 331] width 50 height 5
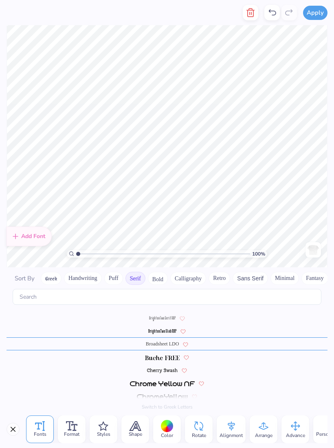
scroll to position [37, 0]
click at [161, 355] on img at bounding box center [162, 357] width 35 height 5
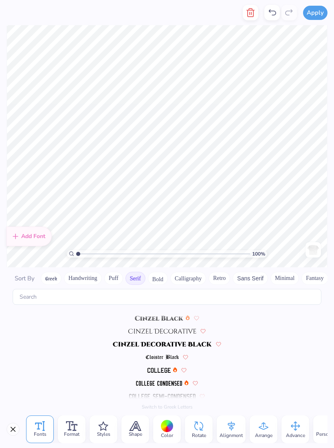
scroll to position [0, 7]
type textarea "kappa alpha theta fall 2025 date party"
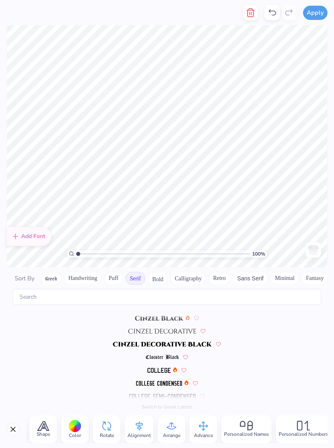
scroll to position [0, 94]
click at [78, 426] on div at bounding box center [73, 426] width 13 height 13
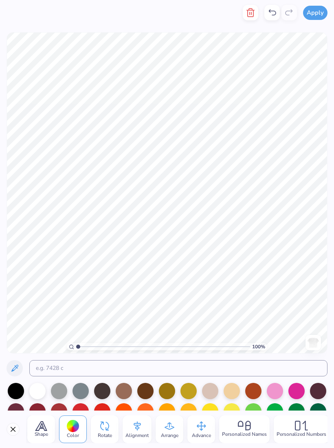
click at [20, 364] on button at bounding box center [15, 368] width 16 height 16
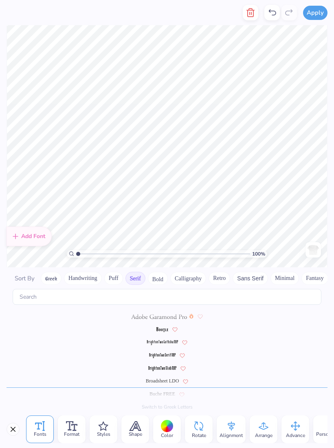
scroll to position [85, 0]
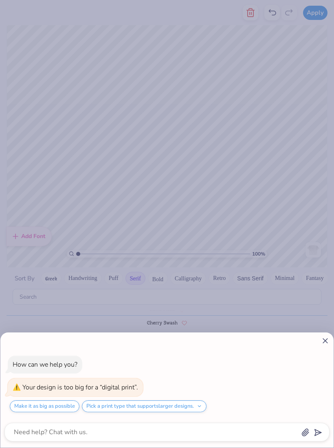
click at [246, 279] on div "How can we help you? Your design is too big for a “digital print”. Make it as b…" at bounding box center [167, 224] width 334 height 448
type textarea "x"
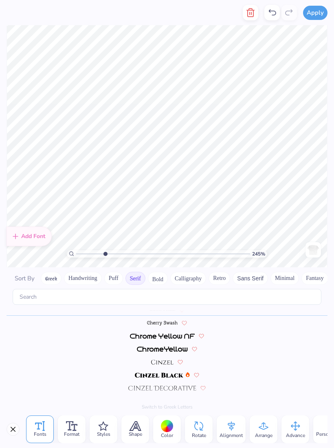
scroll to position [0, 3]
type input "2.44950951451133"
type textarea "kappa alpha theta fall 2025 date party"
click at [73, 434] on span "Format" at bounding box center [71, 434] width 15 height 7
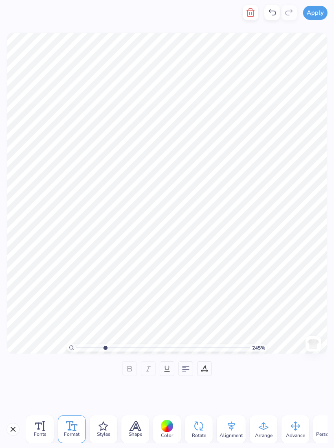
click at [185, 371] on div at bounding box center [185, 368] width 15 height 15
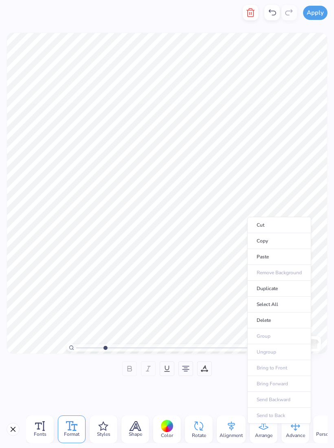
click at [290, 302] on li "Select All" at bounding box center [279, 305] width 64 height 16
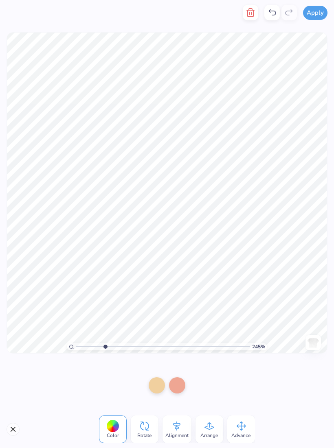
click at [11, 439] on div "Color Rotate Alignment Arrange Advance" at bounding box center [167, 429] width 334 height 37
click at [15, 424] on button "Close" at bounding box center [13, 429] width 13 height 13
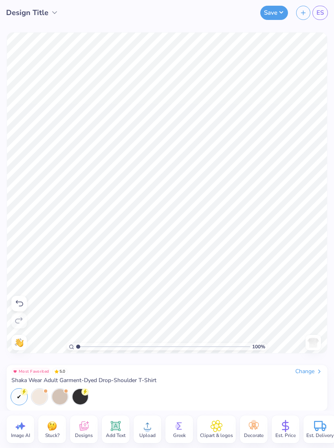
type input "1"
click at [18, 304] on icon at bounding box center [19, 304] width 10 height 10
click at [22, 303] on icon at bounding box center [19, 304] width 10 height 10
click at [24, 317] on div at bounding box center [18, 320] width 15 height 15
click at [20, 318] on icon at bounding box center [19, 321] width 10 height 10
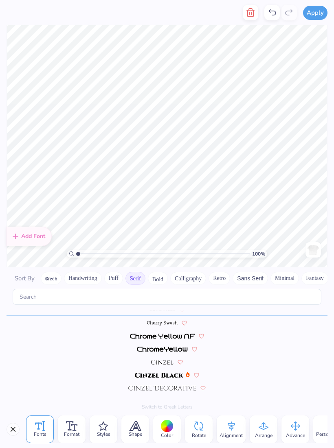
scroll to position [85, 0]
click at [166, 427] on div at bounding box center [167, 426] width 13 height 13
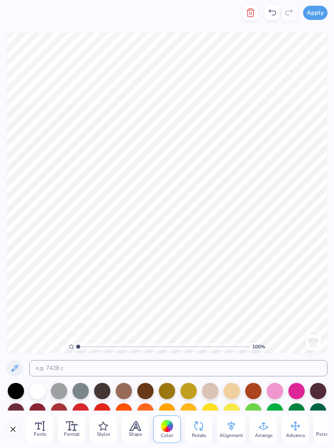
click at [19, 389] on div at bounding box center [16, 391] width 16 height 16
click at [104, 428] on icon at bounding box center [103, 426] width 10 height 10
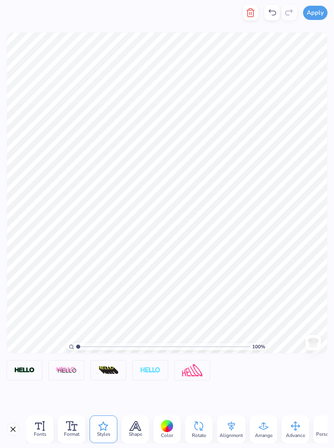
click at [135, 423] on icon at bounding box center [135, 426] width 11 height 9
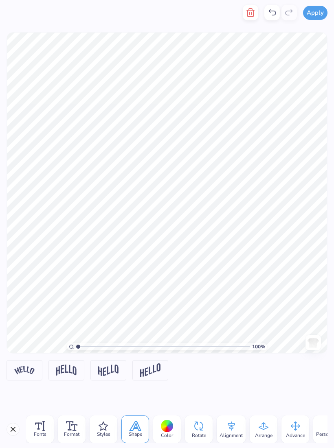
click at [76, 365] on img at bounding box center [66, 370] width 20 height 11
type input "0.48"
type input "0.47"
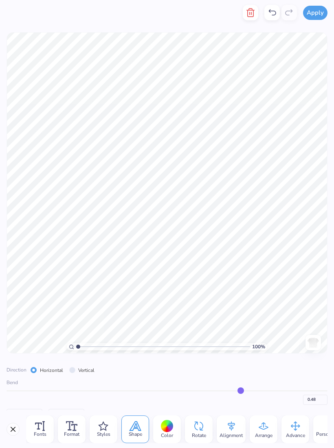
type input "0.47"
type input "0.46"
type input "0.45"
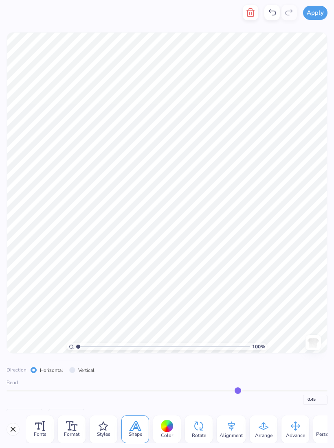
type input "0.44"
click at [86, 369] on label "Vertical" at bounding box center [86, 370] width 16 height 7
click at [75, 369] on input "Vertical" at bounding box center [72, 370] width 6 height 6
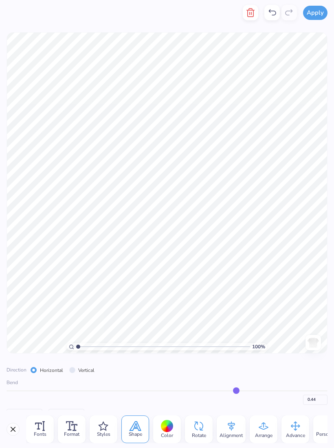
radio input "true"
click at [34, 367] on input "Horizontal" at bounding box center [34, 370] width 6 height 6
radio input "true"
click at [31, 368] on img at bounding box center [24, 370] width 20 height 8
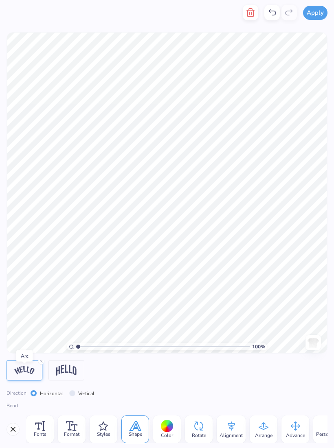
click at [86, 391] on label "Vertical" at bounding box center [86, 393] width 16 height 7
click at [75, 391] on input "Vertical" at bounding box center [72, 393] width 6 height 6
radio input "true"
click at [48, 392] on label "Horizontal" at bounding box center [51, 393] width 23 height 7
click at [37, 392] on input "Horizontal" at bounding box center [34, 393] width 6 height 6
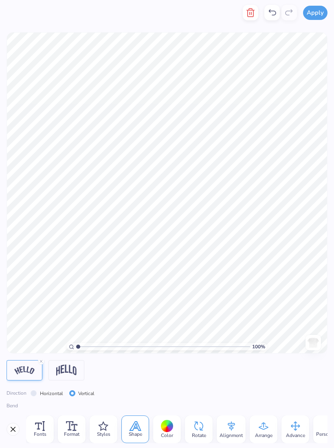
radio input "true"
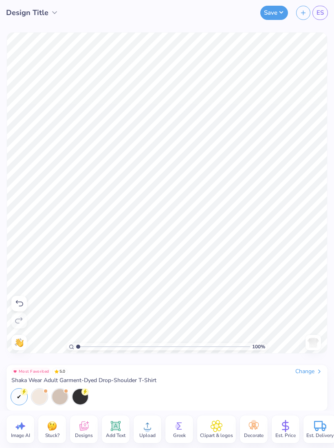
click at [18, 304] on icon at bounding box center [19, 304] width 10 height 10
click at [23, 302] on icon at bounding box center [19, 304] width 10 height 10
click at [24, 300] on icon at bounding box center [19, 304] width 10 height 10
click at [20, 302] on icon at bounding box center [19, 303] width 7 height 6
click at [22, 305] on icon at bounding box center [19, 304] width 10 height 10
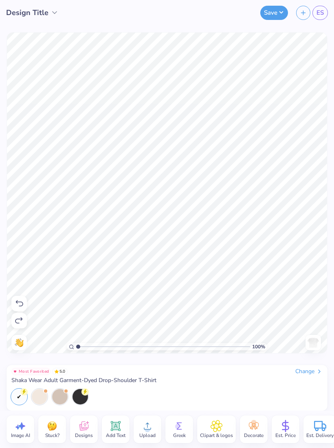
click at [21, 303] on icon at bounding box center [19, 304] width 10 height 10
click at [21, 302] on icon at bounding box center [19, 303] width 7 height 6
click at [20, 302] on icon at bounding box center [19, 304] width 10 height 10
click at [20, 302] on icon at bounding box center [19, 303] width 7 height 6
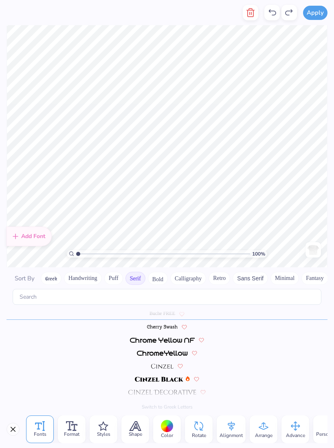
scroll to position [85, 0]
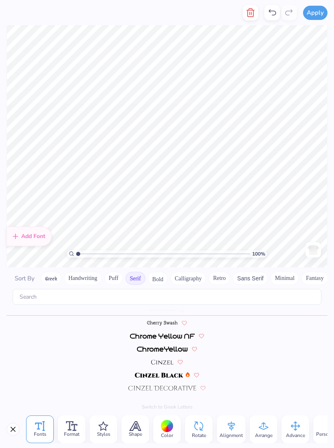
click at [102, 423] on icon at bounding box center [103, 426] width 10 height 10
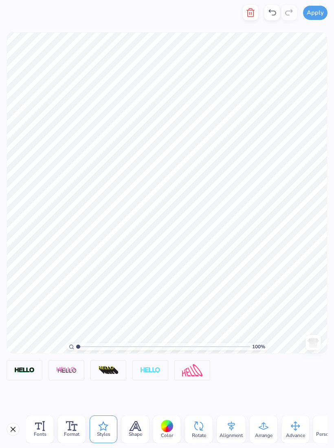
click at [75, 423] on icon at bounding box center [72, 426] width 12 height 10
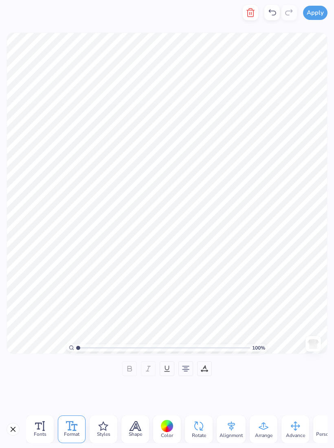
click at [206, 370] on icon at bounding box center [204, 368] width 7 height 7
click at [173, 365] on div at bounding box center [166, 368] width 15 height 15
click at [164, 367] on icon at bounding box center [166, 368] width 7 height 7
click at [184, 368] on icon at bounding box center [185, 368] width 7 height 7
click at [183, 366] on 376 at bounding box center [185, 366] width 7 height 0
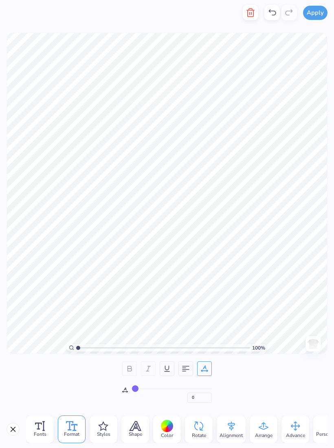
click at [184, 365] on icon at bounding box center [185, 368] width 7 height 7
click at [96, 424] on div "Styles" at bounding box center [104, 429] width 28 height 28
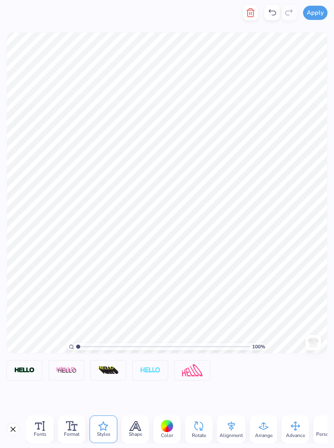
click at [112, 366] on img at bounding box center [108, 370] width 20 height 9
click at [117, 372] on img at bounding box center [108, 370] width 20 height 9
click at [124, 361] on icon at bounding box center [124, 361] width 5 height 5
click at [147, 369] on img at bounding box center [150, 370] width 20 height 7
click at [168, 362] on div "Negative Space" at bounding box center [150, 356] width 42 height 11
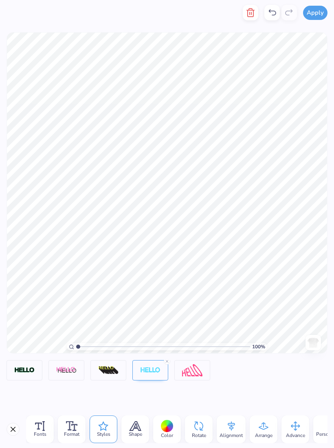
click at [168, 358] on div "100 % Need help? Chat with us. Back" at bounding box center [167, 192] width 334 height 335
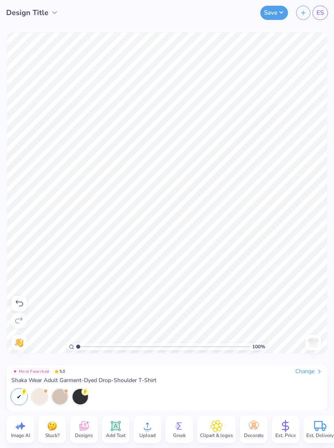
click at [19, 305] on icon at bounding box center [19, 304] width 10 height 10
